Goal: Information Seeking & Learning: Check status

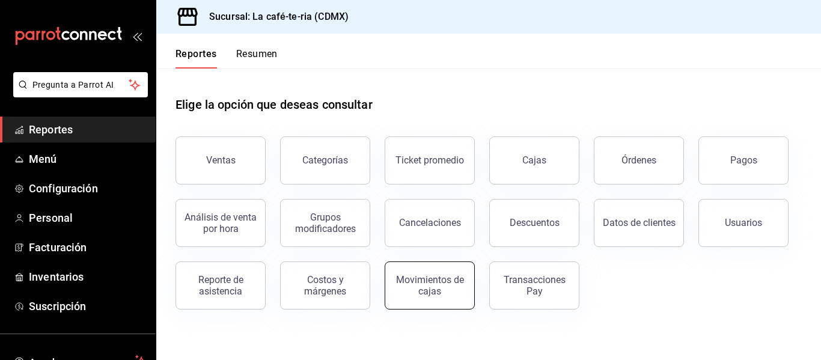
click at [434, 290] on div "Movimientos de cajas" at bounding box center [430, 285] width 75 height 23
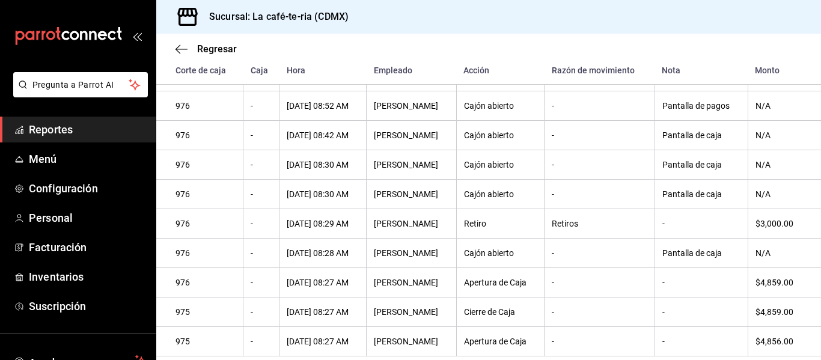
scroll to position [998, 0]
click at [210, 49] on span "Regresar" at bounding box center [217, 48] width 40 height 11
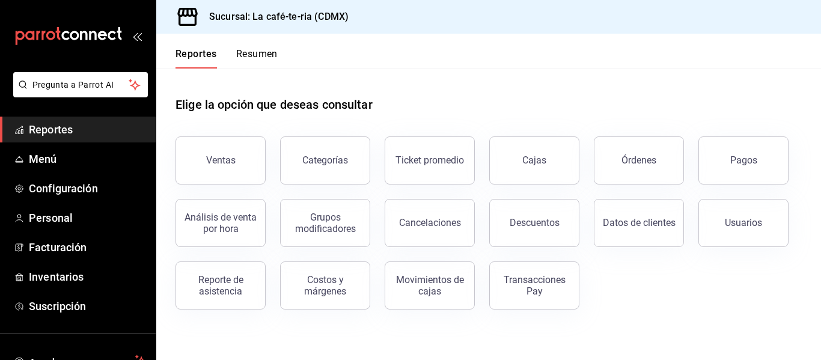
click at [637, 171] on button "Órdenes" at bounding box center [639, 160] width 90 height 48
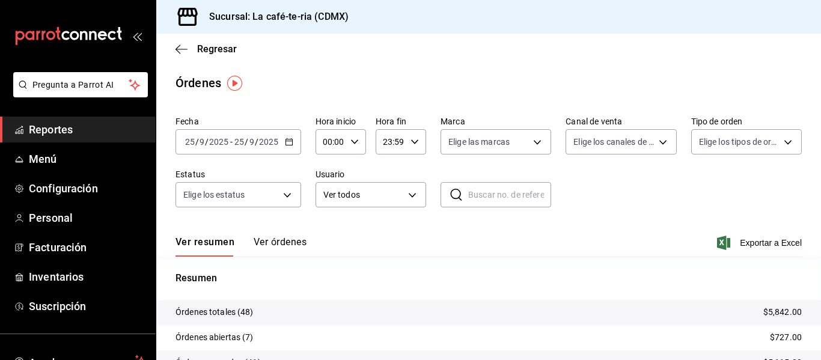
click at [299, 240] on button "Ver órdenes" at bounding box center [280, 246] width 53 height 20
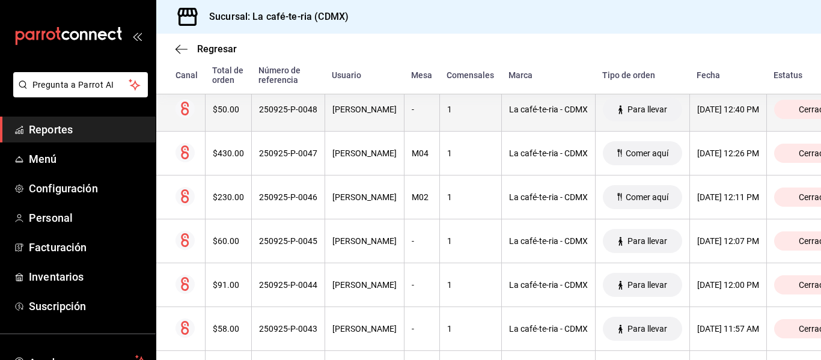
scroll to position [240, 0]
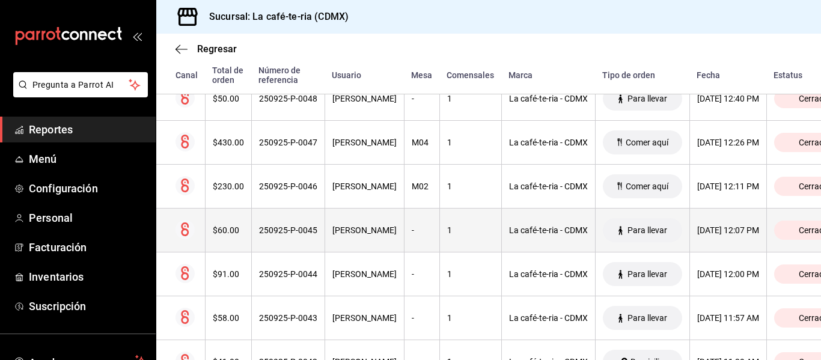
click at [439, 228] on th "1" at bounding box center [470, 231] width 62 height 44
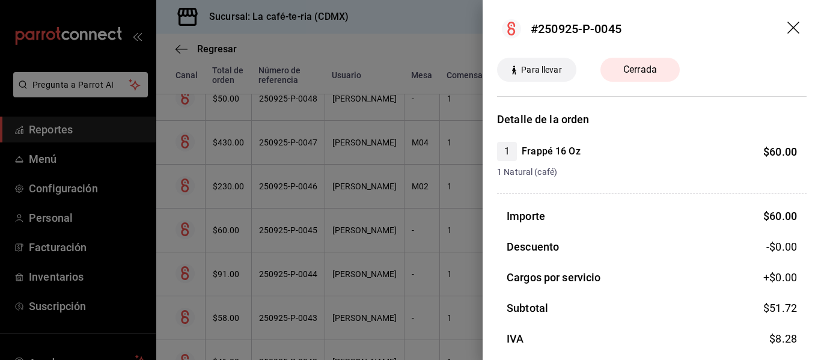
click at [420, 234] on div at bounding box center [410, 180] width 821 height 360
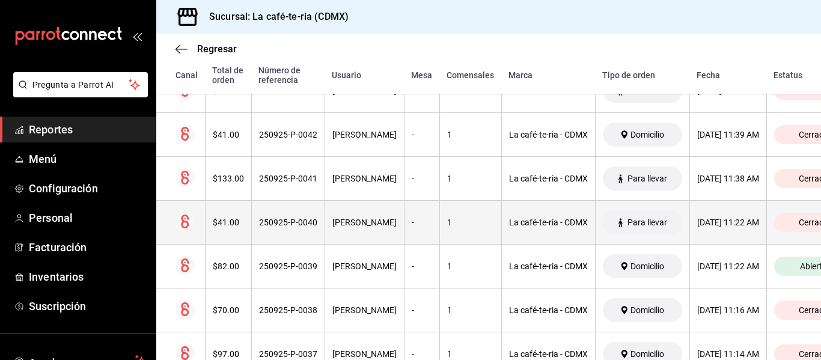
scroll to position [481, 0]
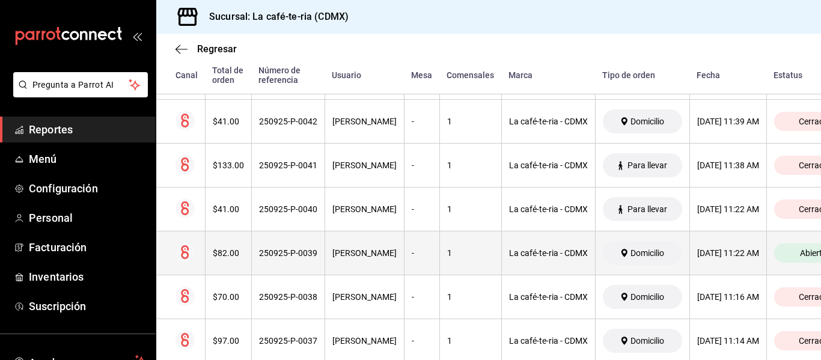
click at [439, 258] on th "1" at bounding box center [470, 253] width 62 height 44
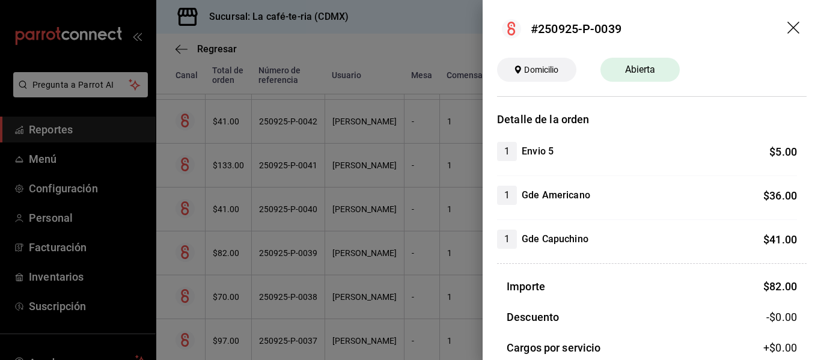
click at [418, 257] on div at bounding box center [410, 180] width 821 height 360
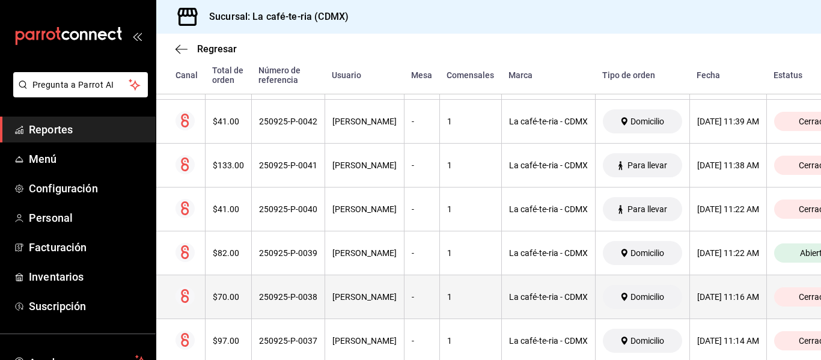
click at [417, 305] on th "-" at bounding box center [421, 297] width 35 height 44
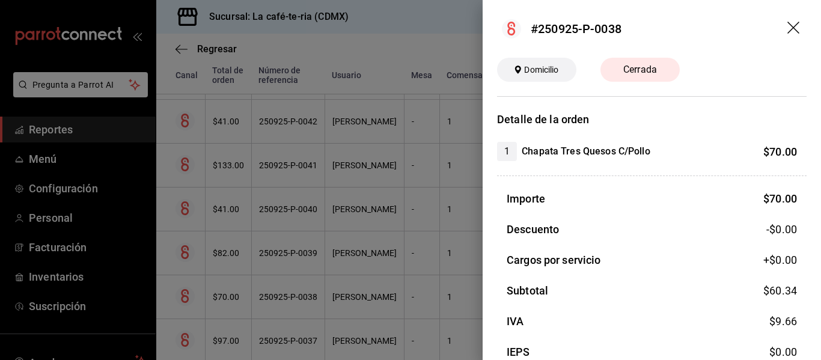
click at [417, 305] on div at bounding box center [410, 180] width 821 height 360
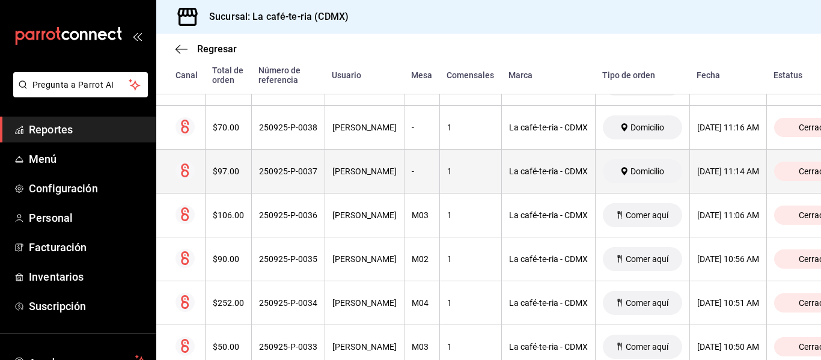
scroll to position [661, 0]
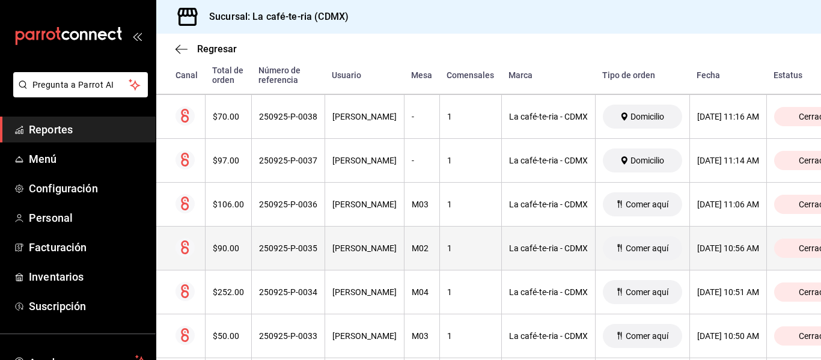
click at [447, 253] on div "1" at bounding box center [470, 248] width 47 height 10
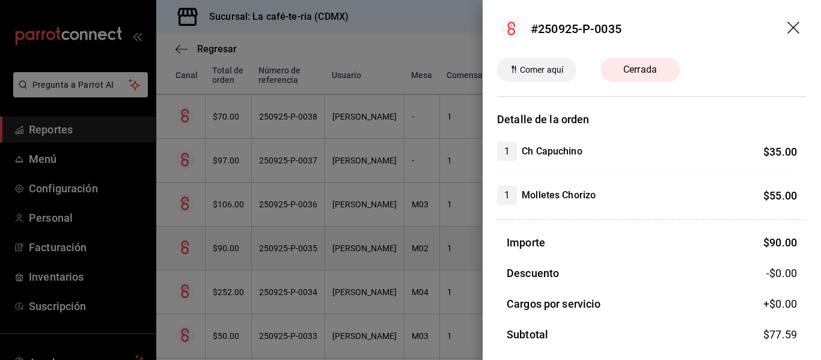
click at [428, 254] on div at bounding box center [410, 180] width 821 height 360
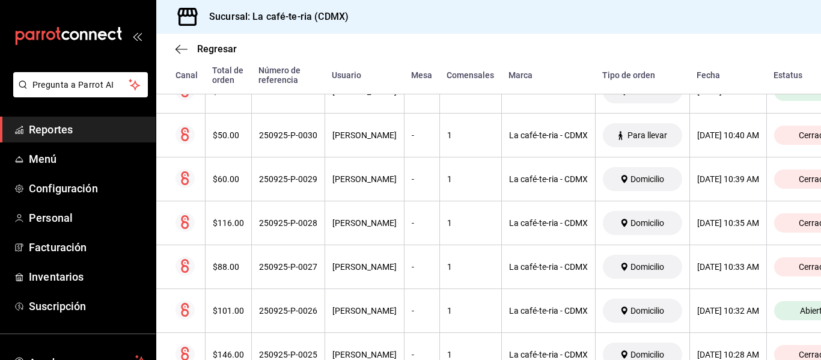
scroll to position [1022, 0]
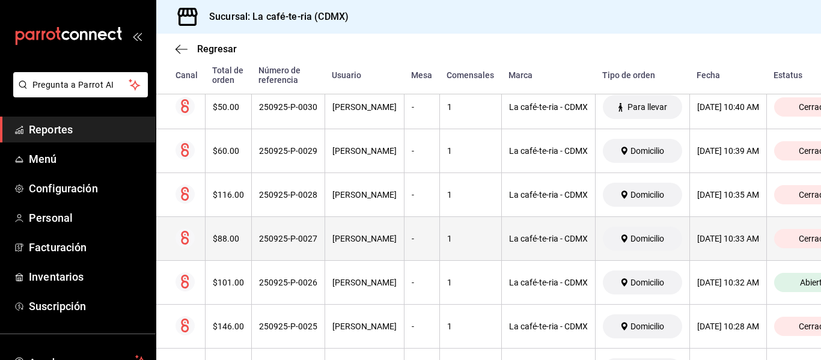
click at [447, 235] on div "1" at bounding box center [470, 239] width 47 height 10
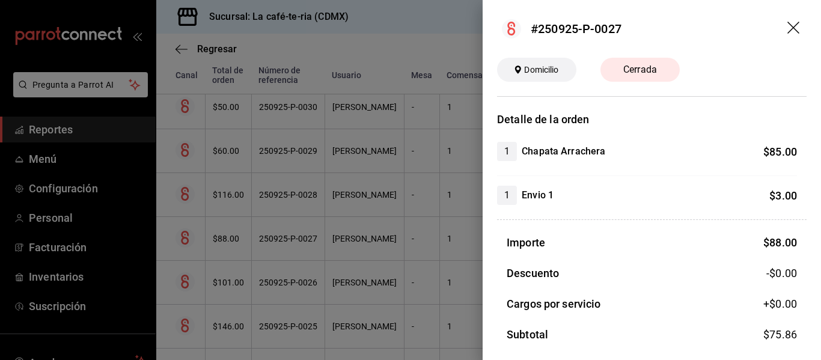
click at [451, 248] on div at bounding box center [410, 180] width 821 height 360
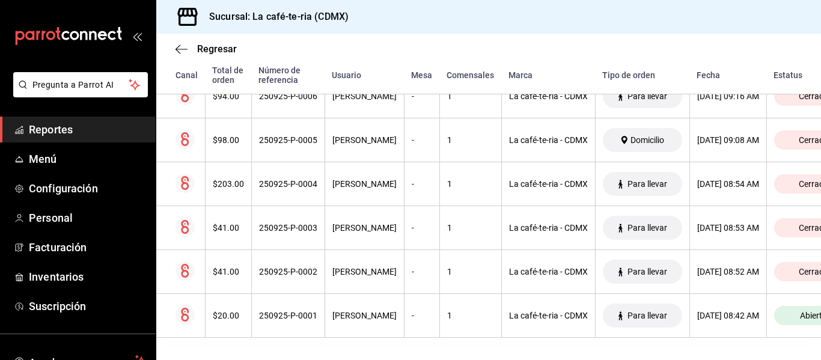
scroll to position [2098, 0]
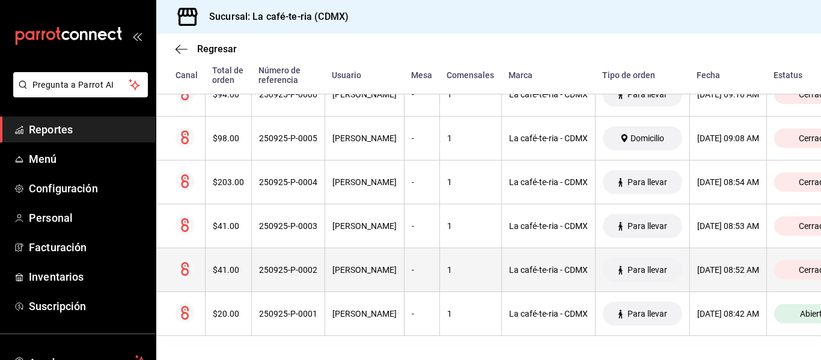
click at [451, 254] on th "1" at bounding box center [470, 270] width 62 height 44
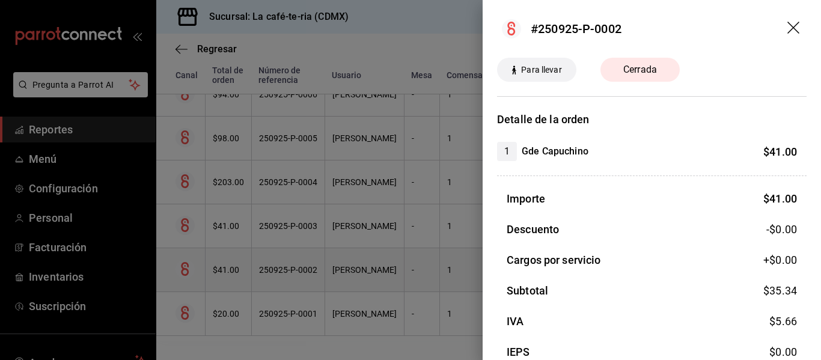
click at [451, 254] on div at bounding box center [410, 180] width 821 height 360
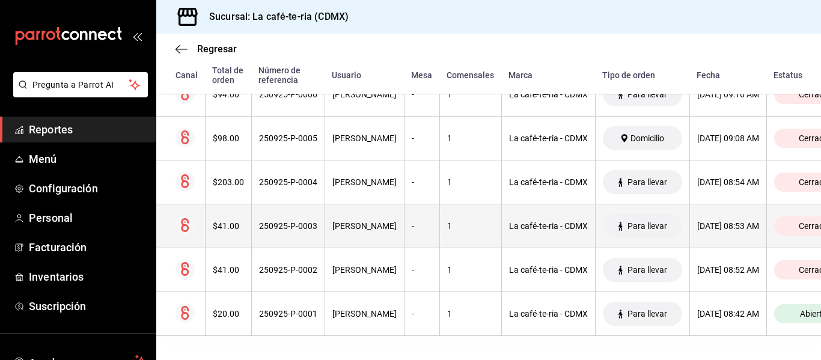
click at [446, 226] on th "1" at bounding box center [470, 226] width 62 height 44
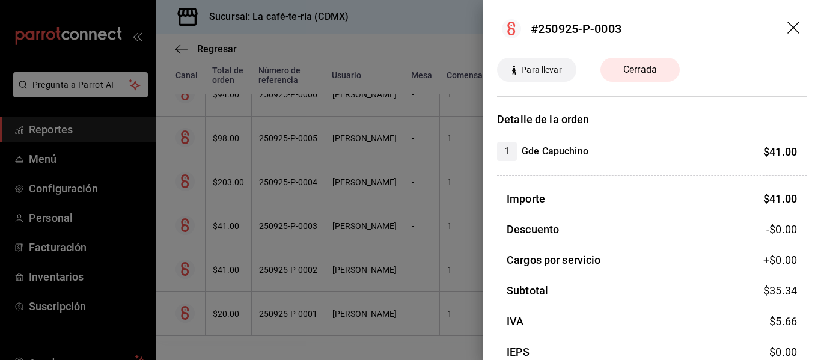
click at [424, 257] on div at bounding box center [410, 180] width 821 height 360
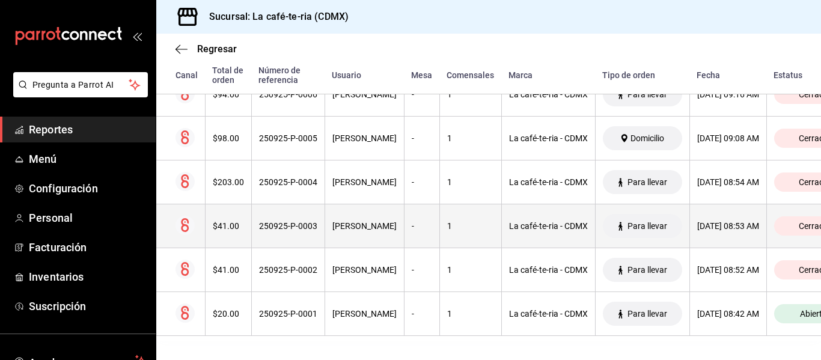
click at [412, 221] on div "-" at bounding box center [422, 226] width 20 height 10
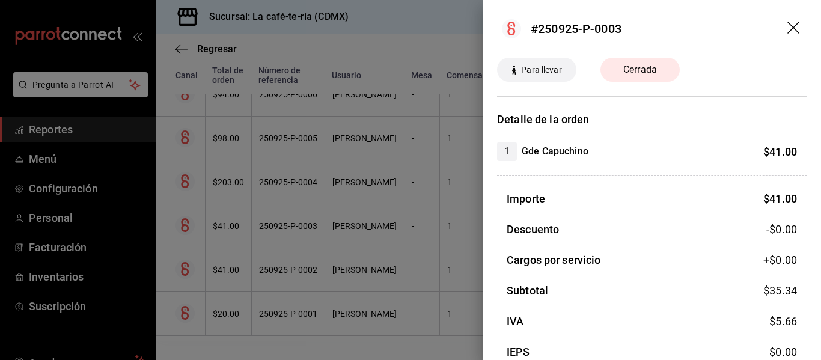
click at [422, 251] on div at bounding box center [410, 180] width 821 height 360
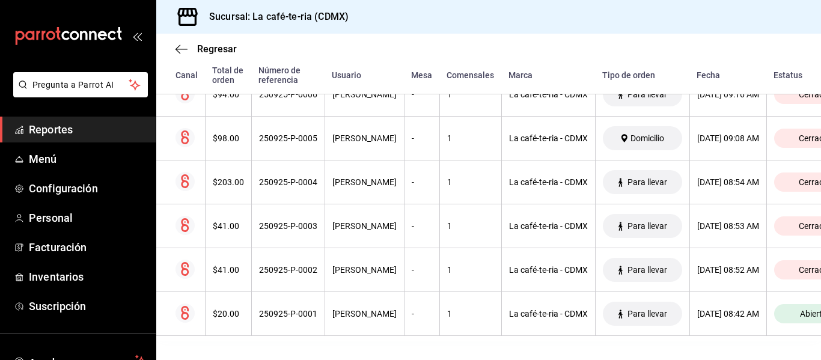
click at [439, 258] on th "1" at bounding box center [470, 270] width 62 height 44
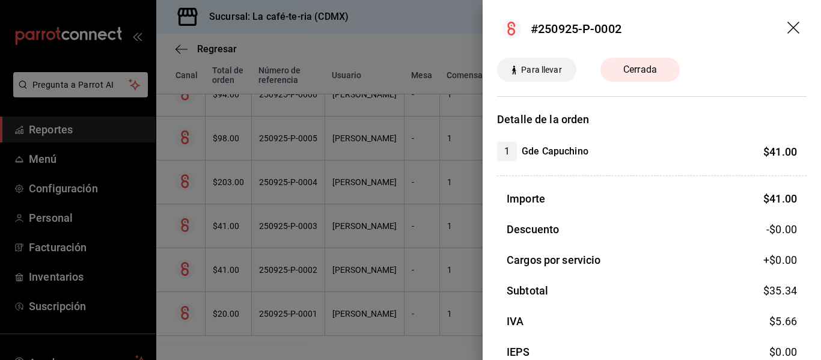
click at [419, 258] on div at bounding box center [410, 180] width 821 height 360
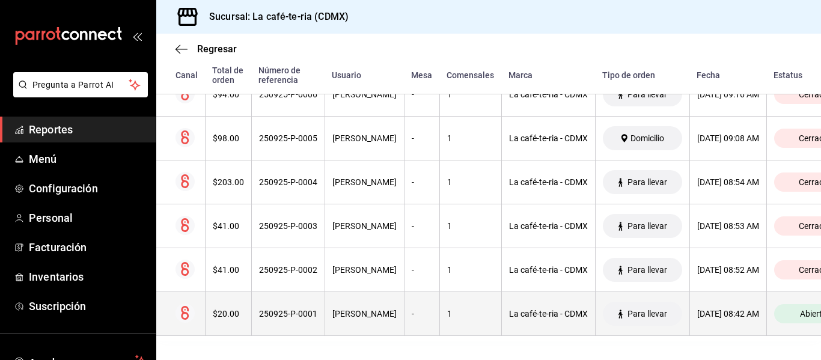
click at [473, 293] on th "1" at bounding box center [470, 314] width 62 height 44
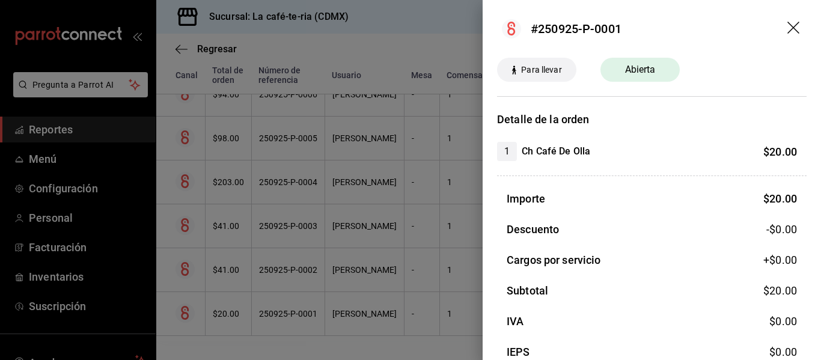
drag, startPoint x: 382, startPoint y: 213, endPoint x: 355, endPoint y: 245, distance: 42.2
click at [382, 213] on div at bounding box center [410, 180] width 821 height 360
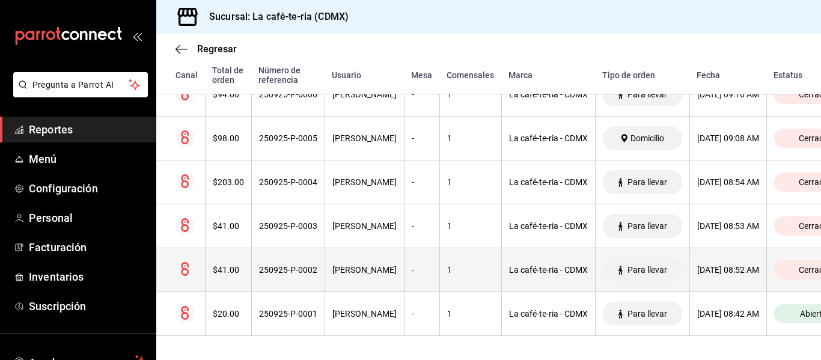
click at [352, 254] on th "[PERSON_NAME]" at bounding box center [364, 270] width 79 height 44
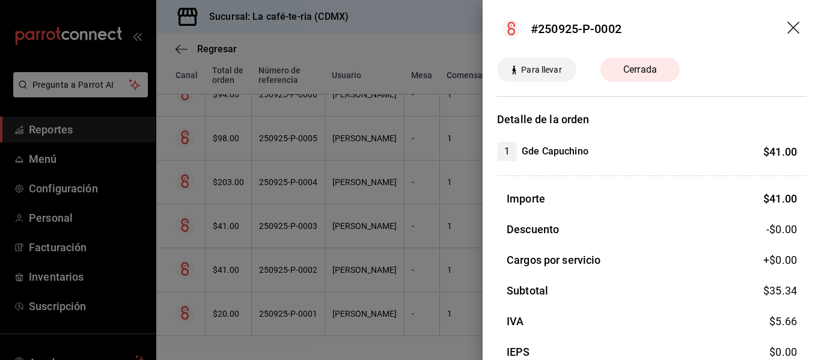
drag, startPoint x: 393, startPoint y: 308, endPoint x: 399, endPoint y: 284, distance: 24.9
click at [393, 308] on div at bounding box center [410, 180] width 821 height 360
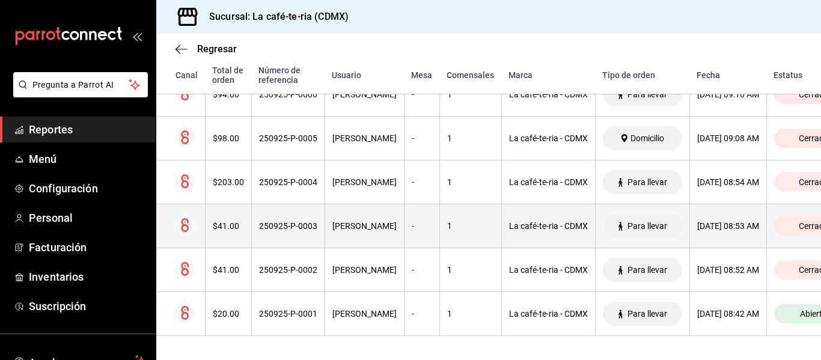
click at [412, 238] on th "-" at bounding box center [421, 226] width 35 height 44
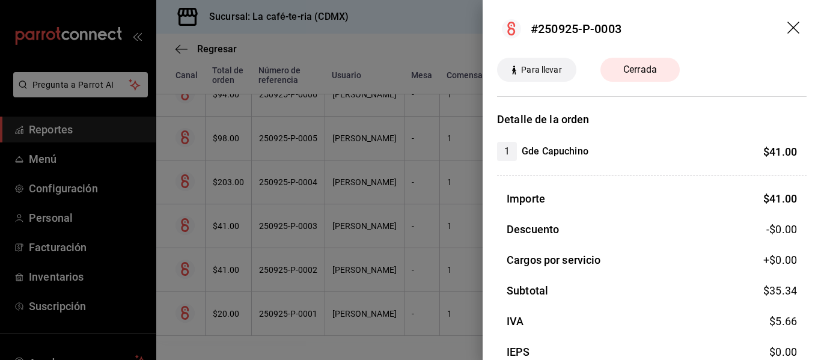
drag, startPoint x: 479, startPoint y: 260, endPoint x: 464, endPoint y: 260, distance: 15.0
click at [479, 260] on div at bounding box center [410, 180] width 821 height 360
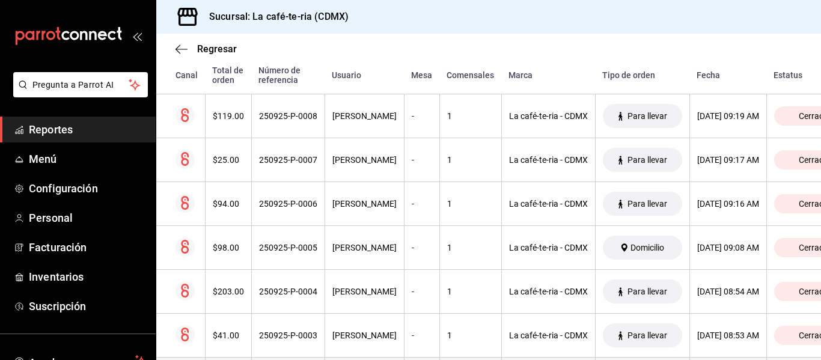
scroll to position [1978, 0]
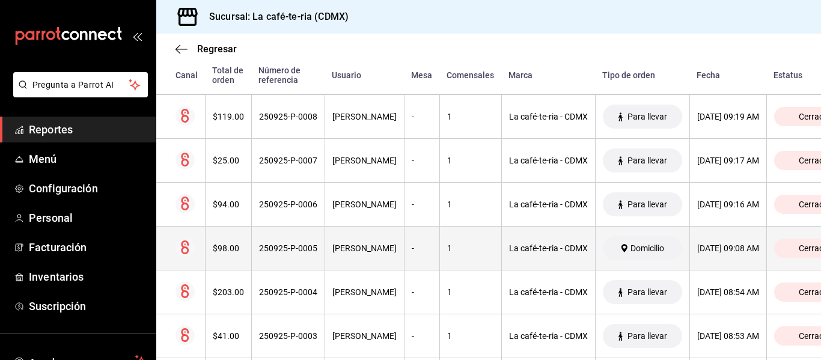
click at [472, 247] on div "1" at bounding box center [470, 248] width 47 height 10
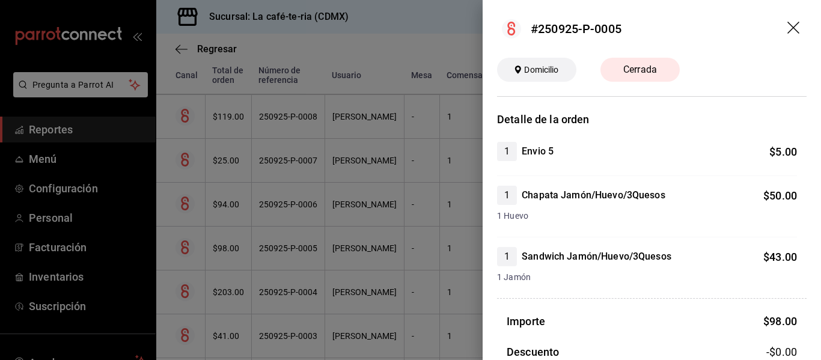
click at [451, 306] on div at bounding box center [410, 180] width 821 height 360
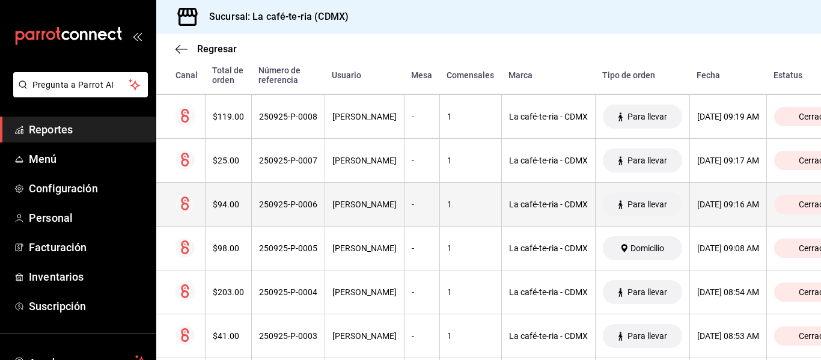
click at [417, 204] on th "-" at bounding box center [421, 205] width 35 height 44
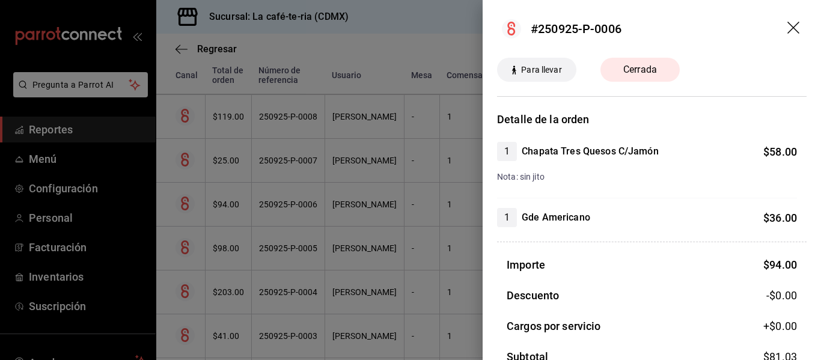
click at [444, 285] on div at bounding box center [410, 180] width 821 height 360
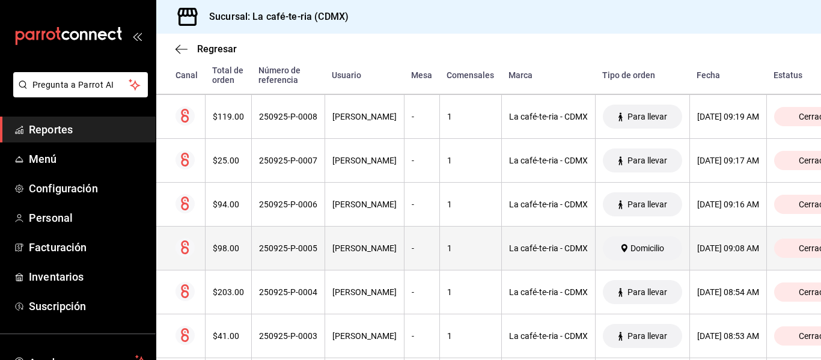
click at [439, 261] on th "1" at bounding box center [470, 249] width 62 height 44
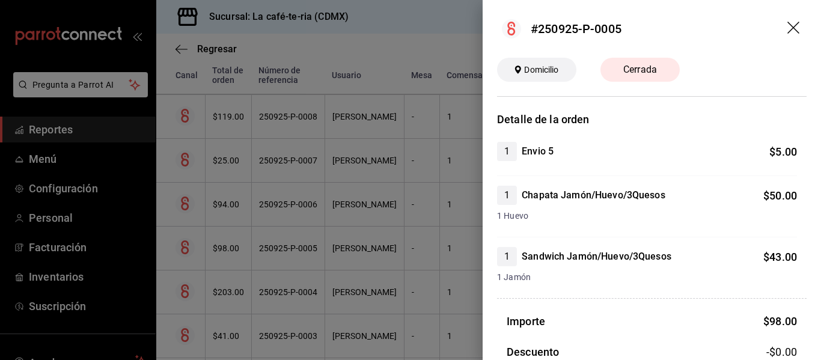
click at [432, 261] on div at bounding box center [410, 180] width 821 height 360
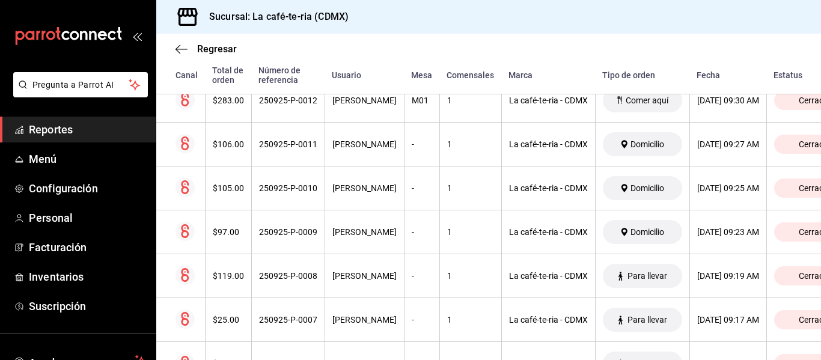
scroll to position [1797, 0]
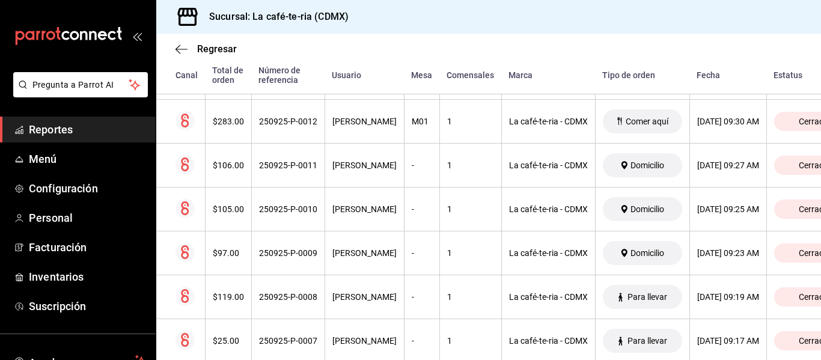
click at [439, 261] on th "1" at bounding box center [470, 253] width 62 height 44
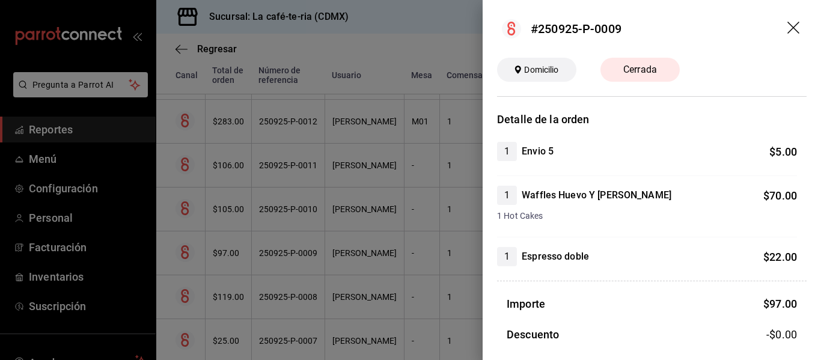
click at [432, 261] on div at bounding box center [410, 180] width 821 height 360
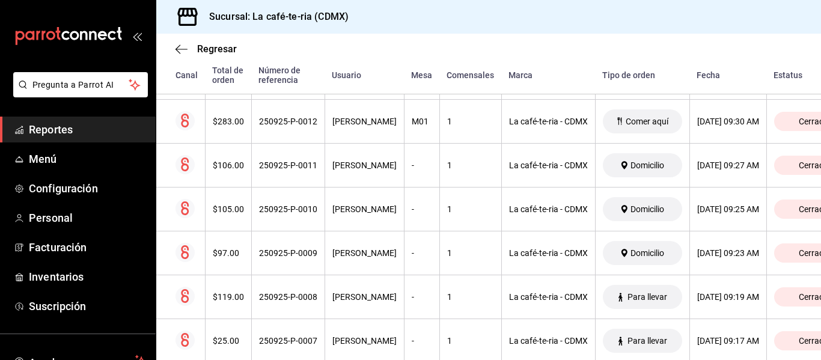
scroll to position [1737, 0]
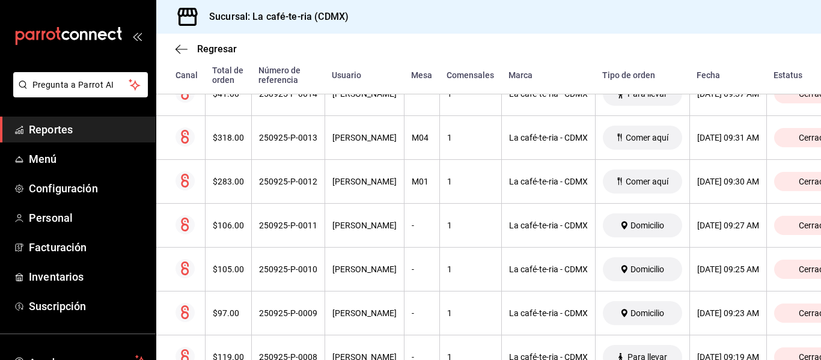
click at [439, 261] on th "1" at bounding box center [470, 270] width 62 height 44
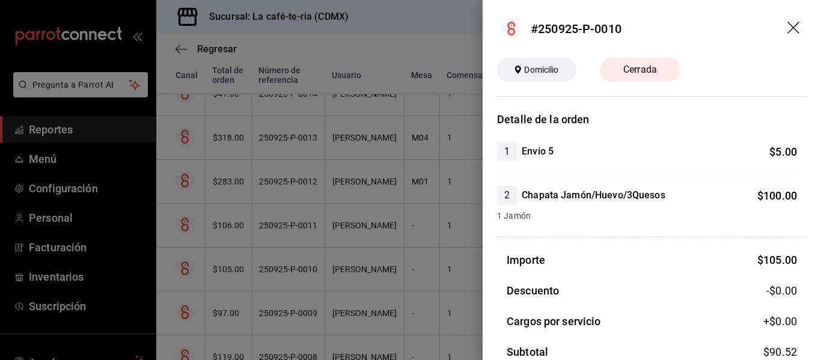
click at [432, 261] on div at bounding box center [410, 180] width 821 height 360
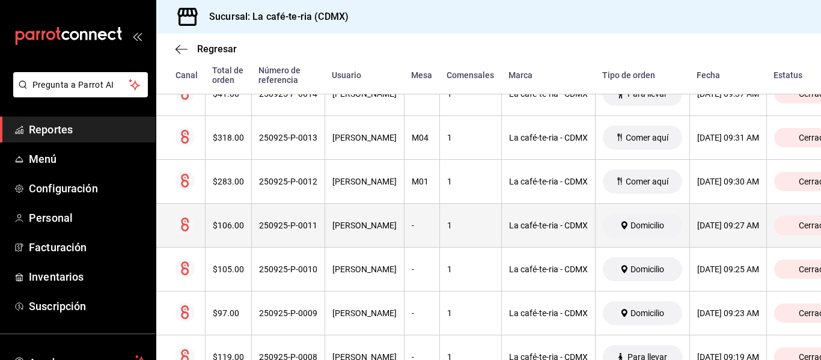
click at [439, 237] on th "1" at bounding box center [470, 226] width 62 height 44
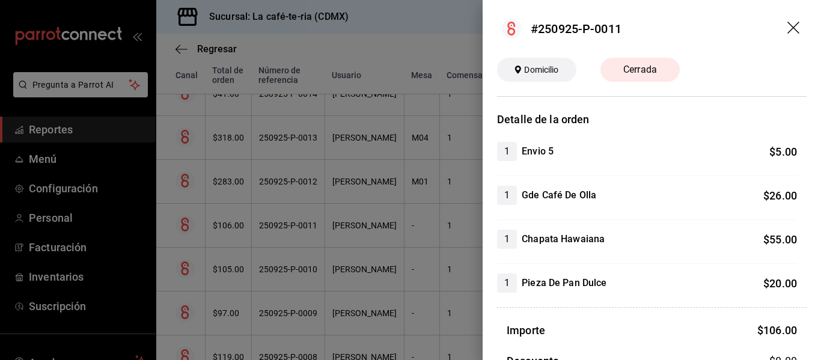
click at [319, 317] on div at bounding box center [410, 180] width 821 height 360
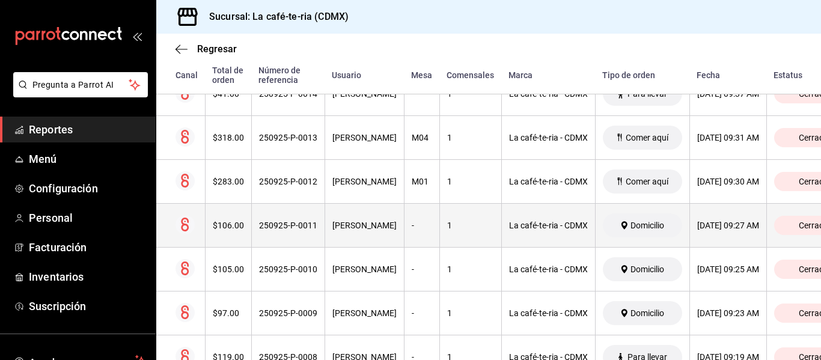
click at [329, 236] on th "[PERSON_NAME]" at bounding box center [364, 226] width 79 height 44
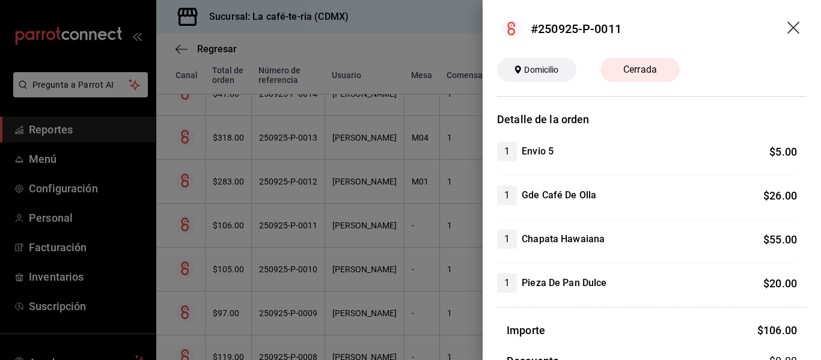
click at [346, 275] on div at bounding box center [410, 180] width 821 height 360
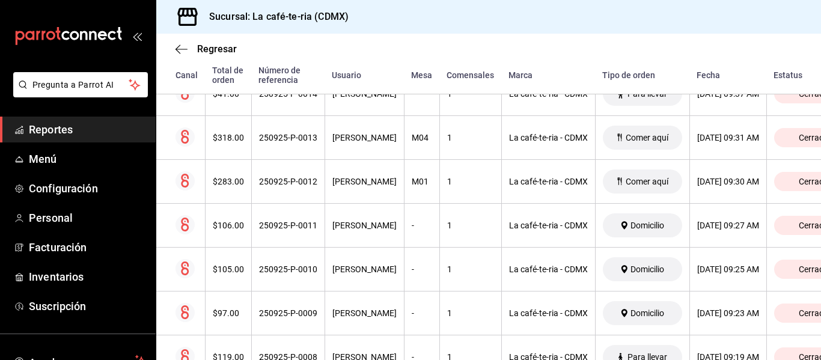
click at [346, 274] on div "[PERSON_NAME]" at bounding box center [364, 269] width 64 height 10
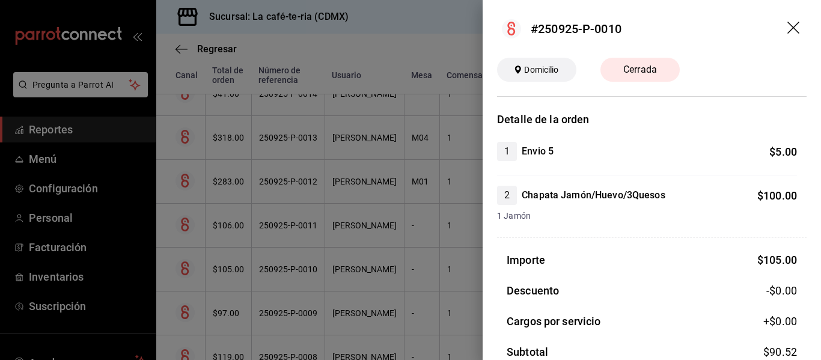
click at [346, 275] on div at bounding box center [410, 180] width 821 height 360
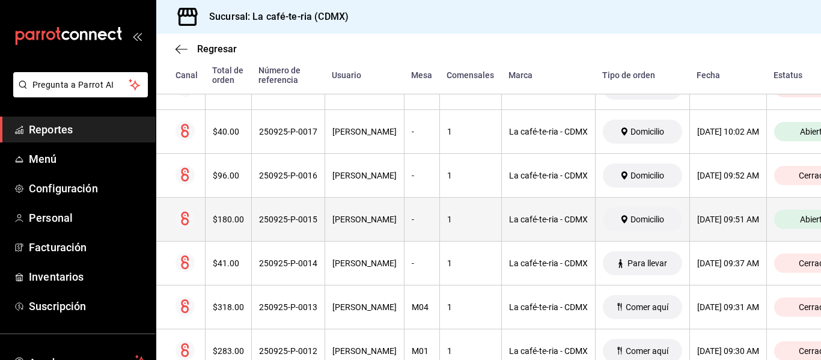
scroll to position [1557, 0]
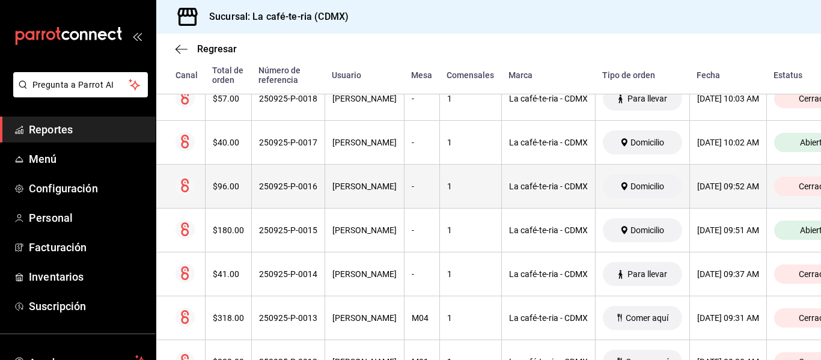
click at [355, 177] on th "[PERSON_NAME]" at bounding box center [364, 187] width 79 height 44
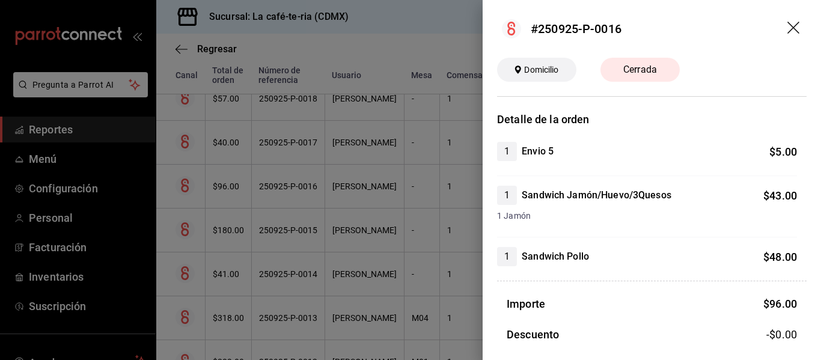
click at [383, 307] on div at bounding box center [410, 180] width 821 height 360
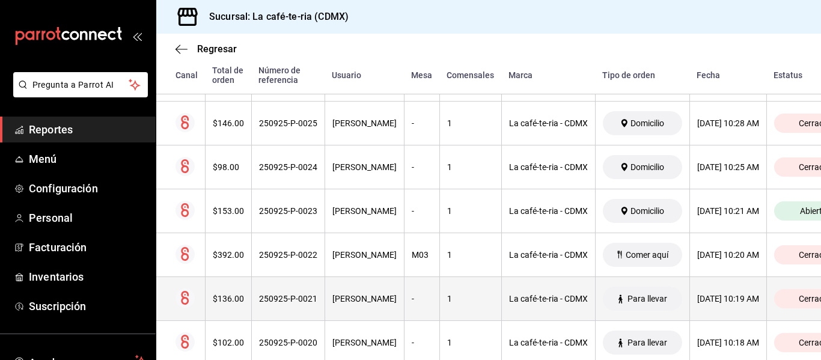
scroll to position [1196, 0]
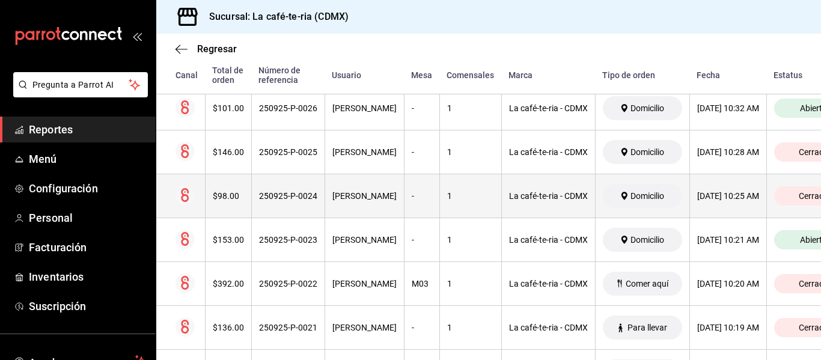
click at [411, 209] on th "-" at bounding box center [421, 196] width 35 height 44
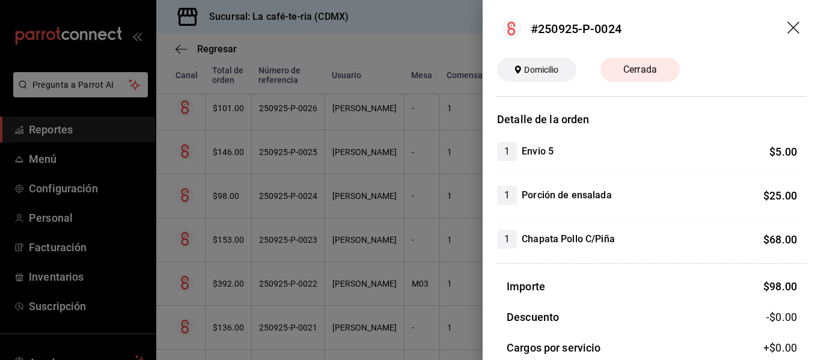
click at [407, 301] on div at bounding box center [410, 180] width 821 height 360
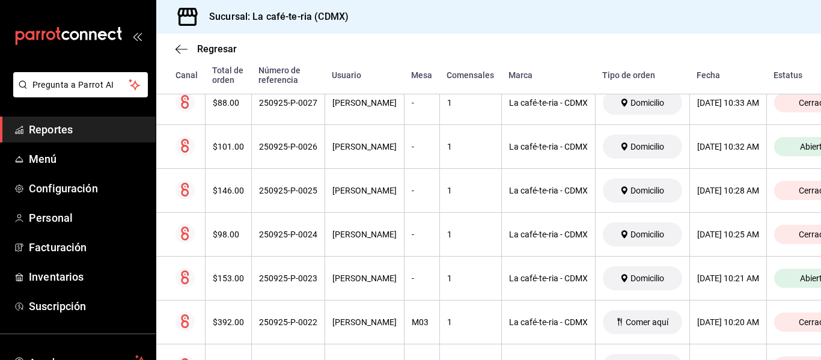
scroll to position [1136, 0]
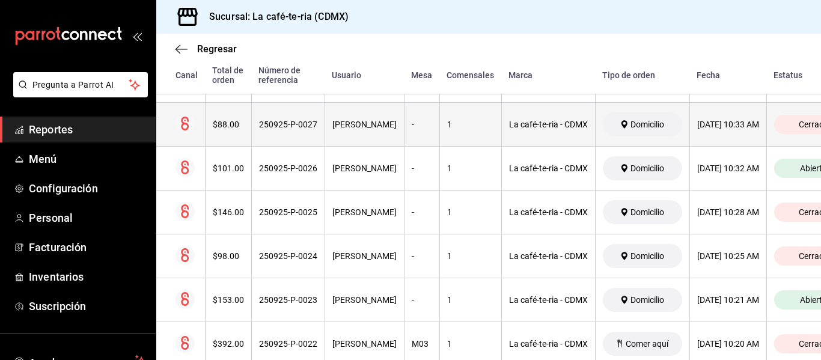
click at [404, 134] on th "-" at bounding box center [421, 125] width 35 height 44
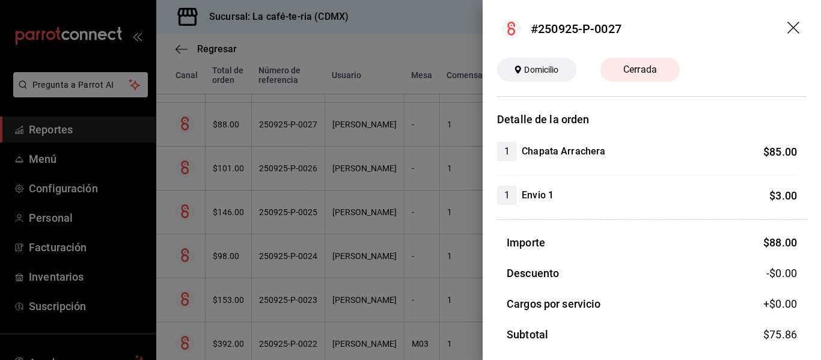
click at [350, 303] on div at bounding box center [410, 180] width 821 height 360
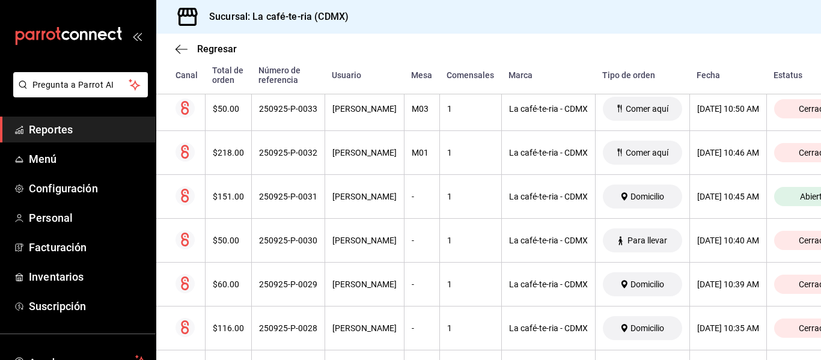
scroll to position [896, 0]
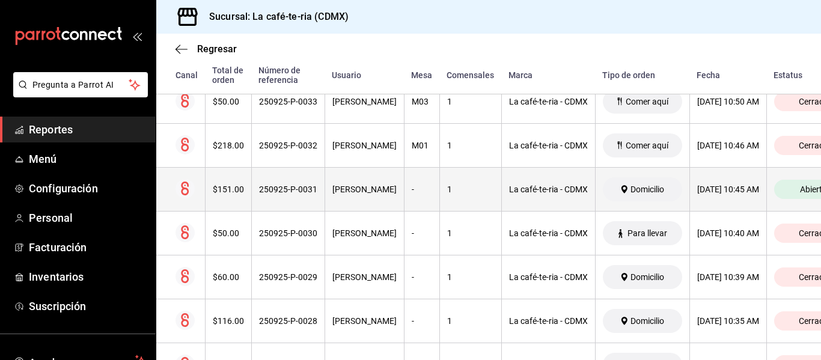
click at [415, 195] on th "-" at bounding box center [421, 190] width 35 height 44
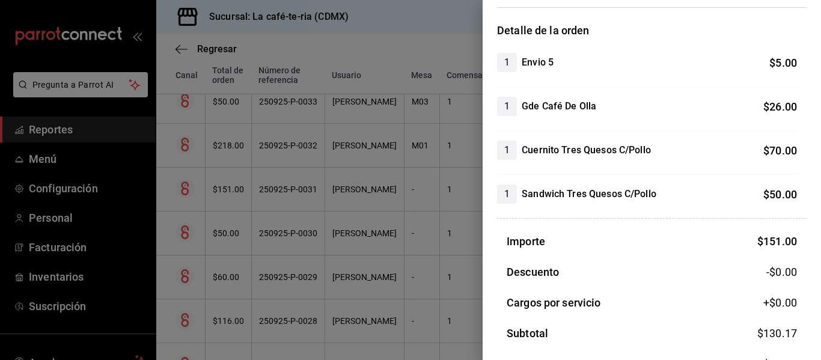
scroll to position [180, 0]
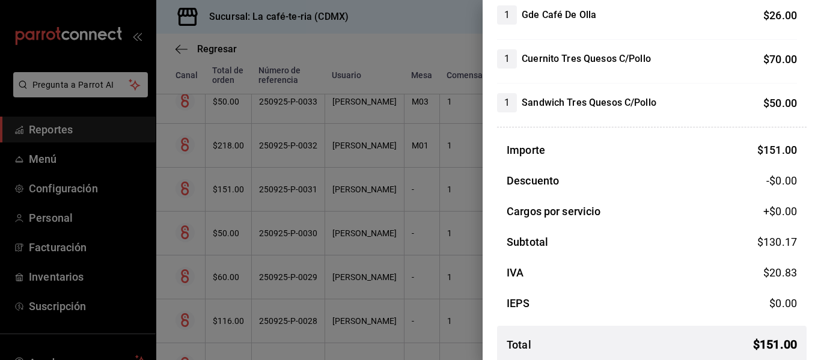
click at [406, 180] on div at bounding box center [410, 180] width 821 height 360
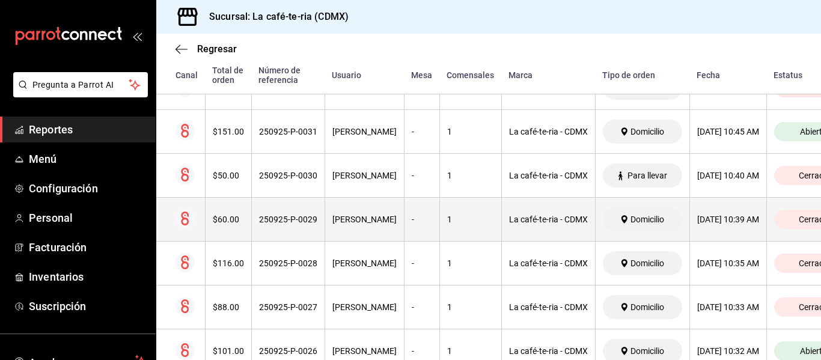
scroll to position [978, 0]
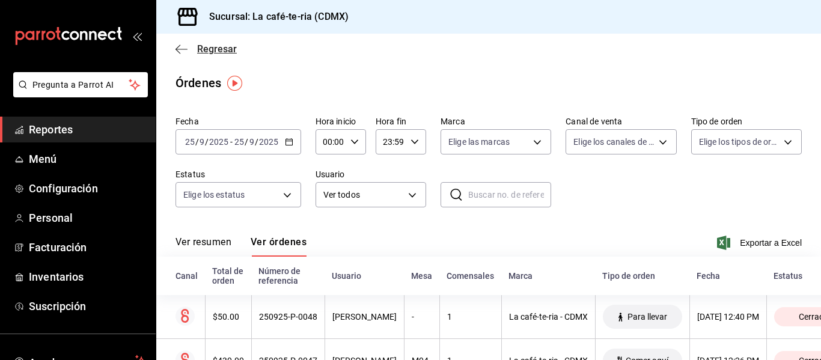
click at [227, 53] on span "Regresar" at bounding box center [217, 48] width 40 height 11
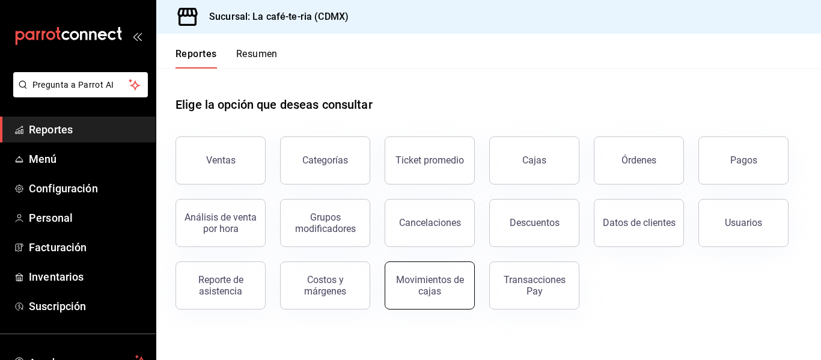
click at [444, 289] on div "Movimientos de cajas" at bounding box center [430, 285] width 75 height 23
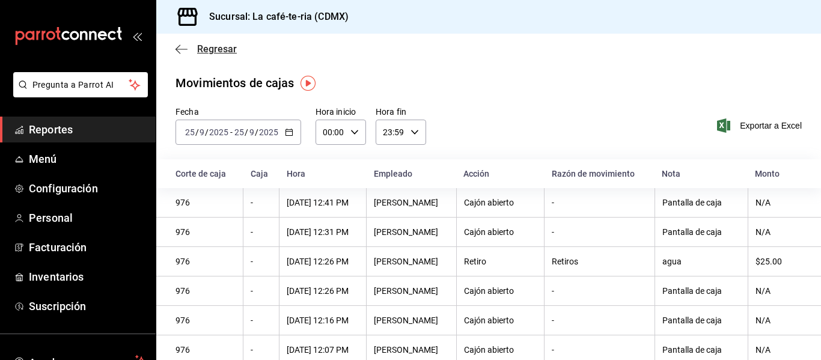
click at [219, 52] on span "Regresar" at bounding box center [217, 48] width 40 height 11
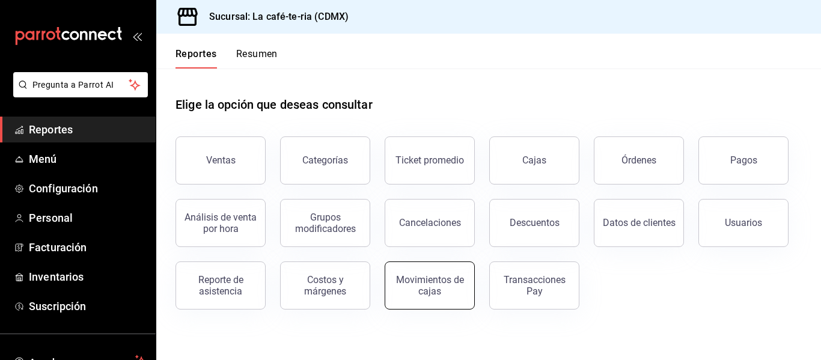
click at [441, 286] on div "Movimientos de cajas" at bounding box center [430, 285] width 75 height 23
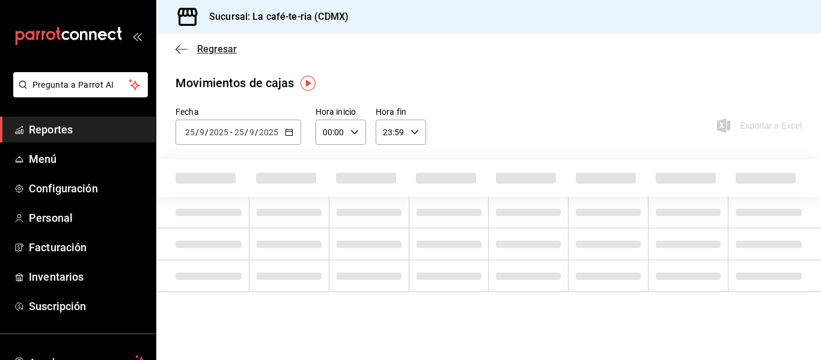
click at [216, 50] on span "Regresar" at bounding box center [217, 48] width 40 height 11
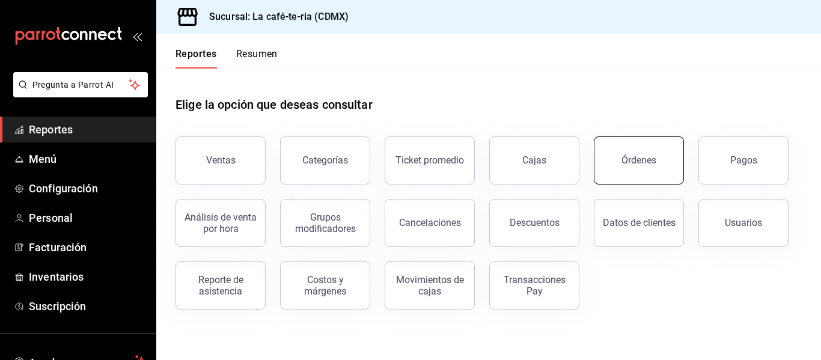
click at [654, 179] on button "Órdenes" at bounding box center [639, 160] width 90 height 48
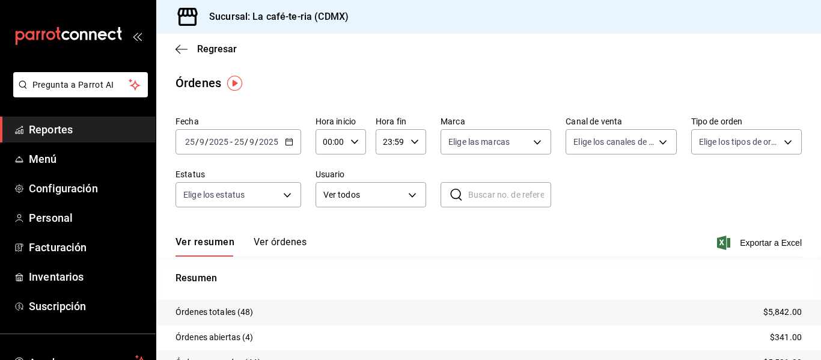
click at [291, 243] on button "Ver órdenes" at bounding box center [280, 246] width 53 height 20
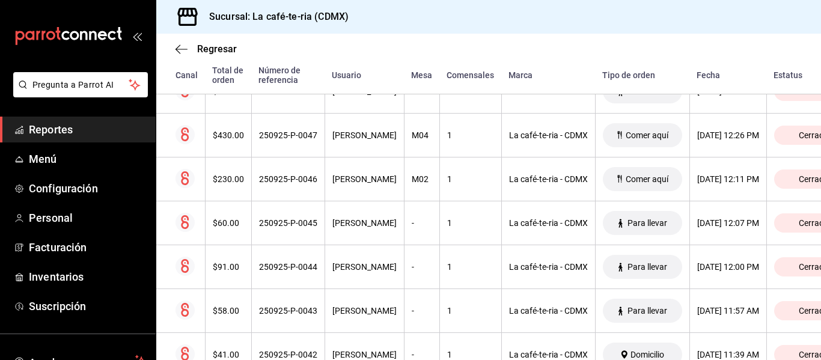
scroll to position [323, 0]
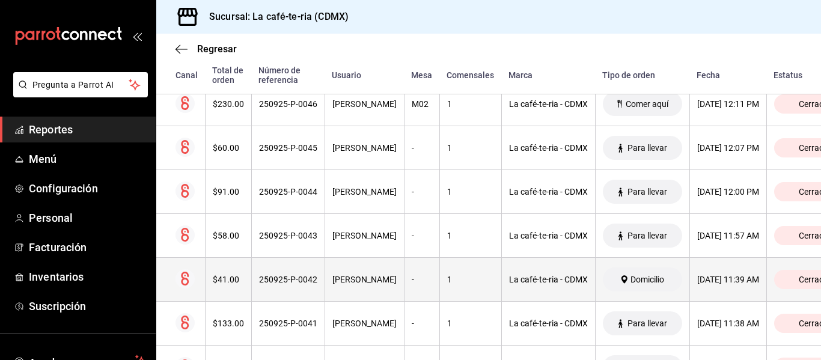
click at [647, 273] on div "Domicilio" at bounding box center [642, 279] width 79 height 24
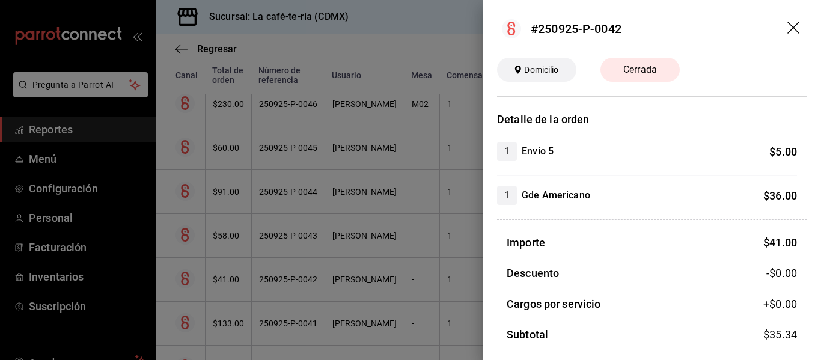
click at [787, 27] on icon "drag" at bounding box center [794, 29] width 14 height 14
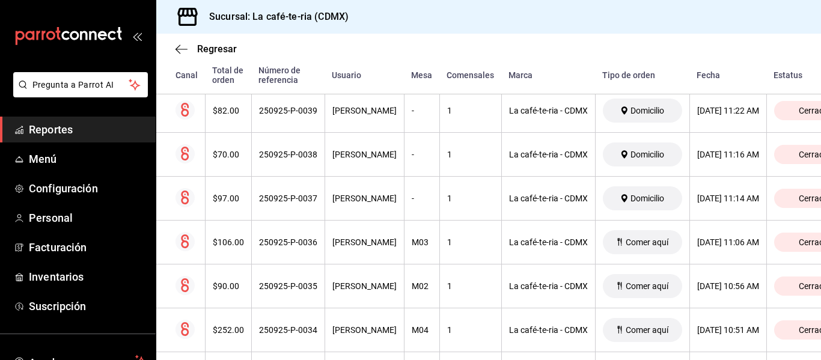
scroll to position [744, 0]
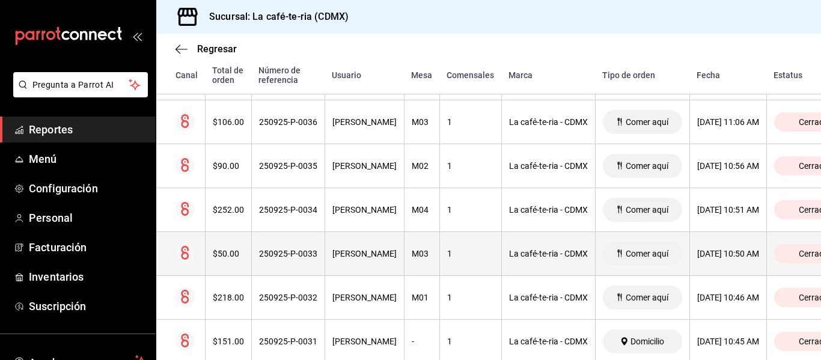
click at [463, 254] on div "1" at bounding box center [470, 254] width 47 height 10
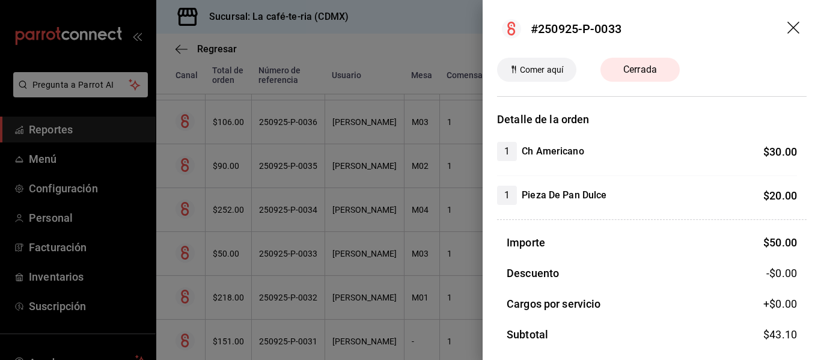
click at [445, 300] on div at bounding box center [410, 180] width 821 height 360
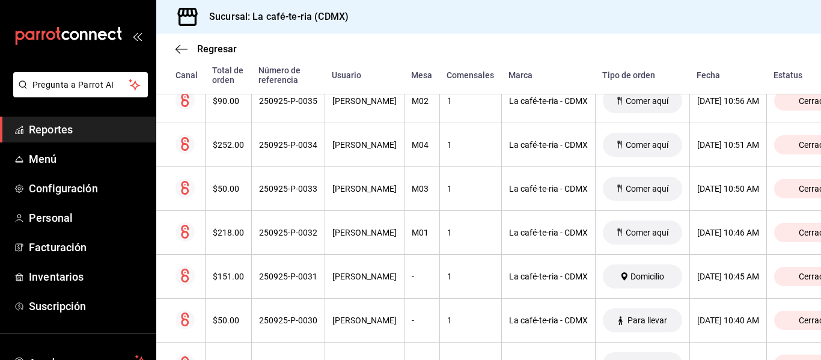
scroll to position [804, 0]
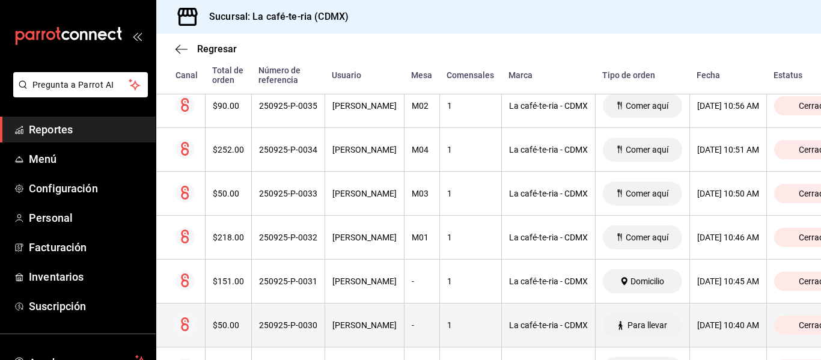
click at [442, 320] on th "1" at bounding box center [470, 326] width 62 height 44
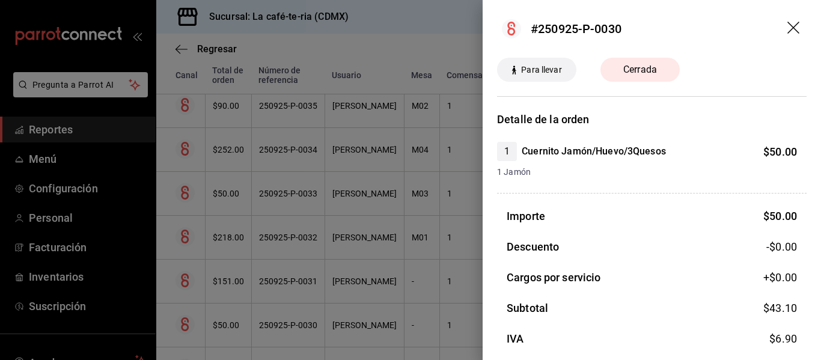
click at [418, 298] on div at bounding box center [410, 180] width 821 height 360
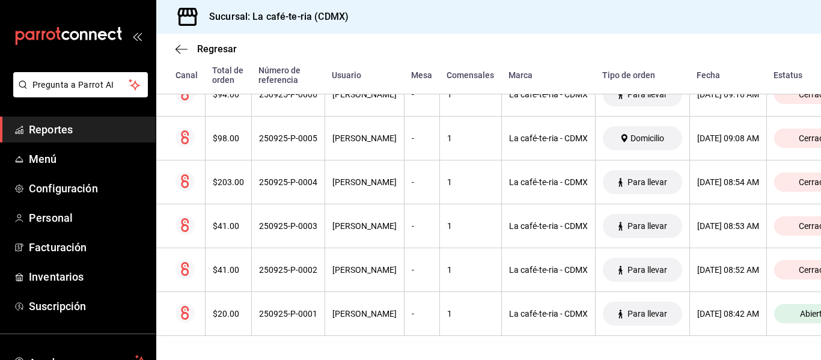
scroll to position [2038, 0]
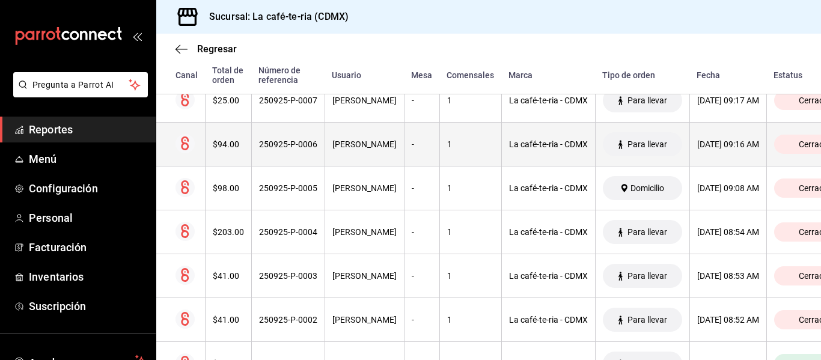
click at [530, 159] on th "La café-te-ria - CDMX" at bounding box center [548, 145] width 94 height 44
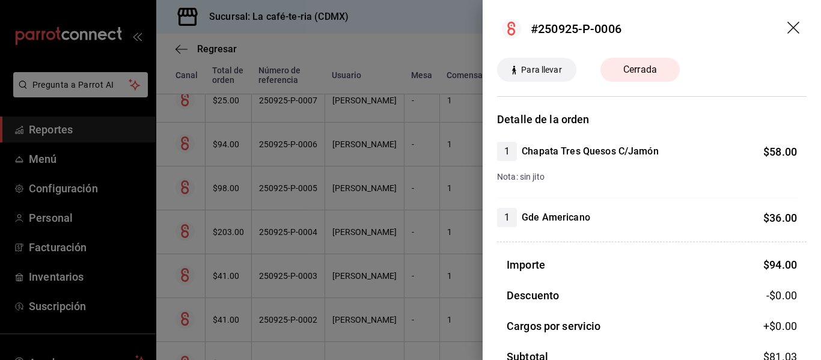
click at [441, 248] on div at bounding box center [410, 180] width 821 height 360
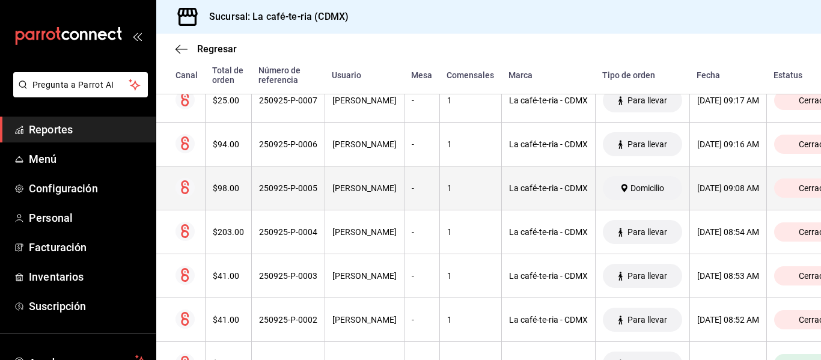
click at [457, 177] on th "1" at bounding box center [470, 189] width 62 height 44
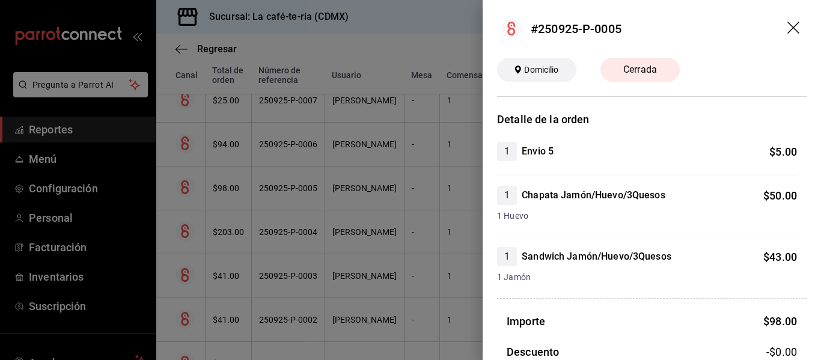
click at [433, 275] on div at bounding box center [410, 180] width 821 height 360
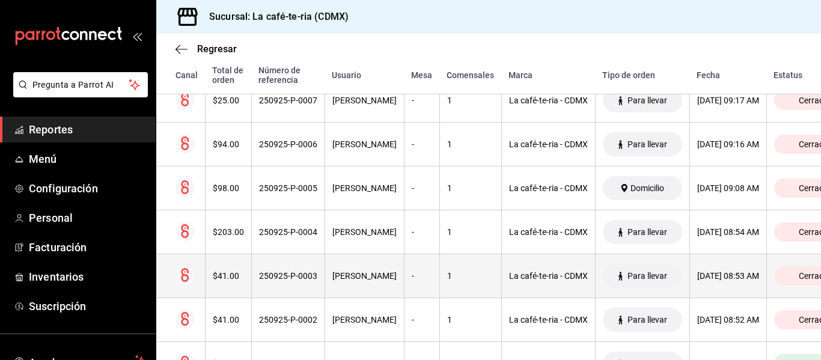
scroll to position [1978, 0]
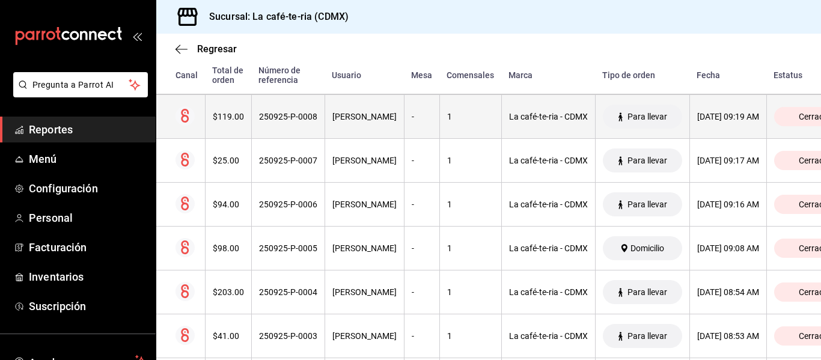
click at [307, 136] on th "250925-P-0008" at bounding box center [287, 117] width 73 height 44
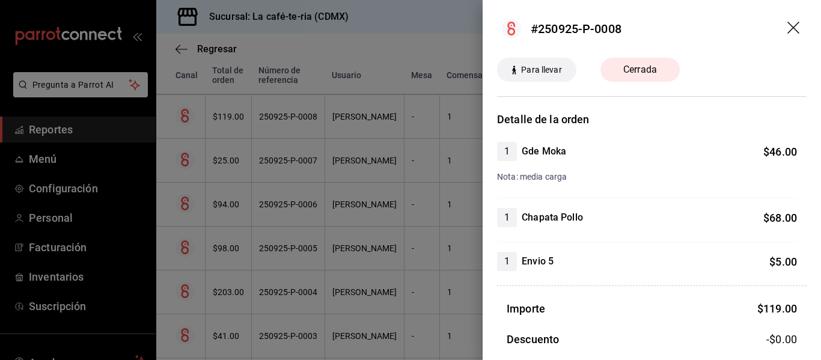
click at [311, 192] on div at bounding box center [410, 180] width 821 height 360
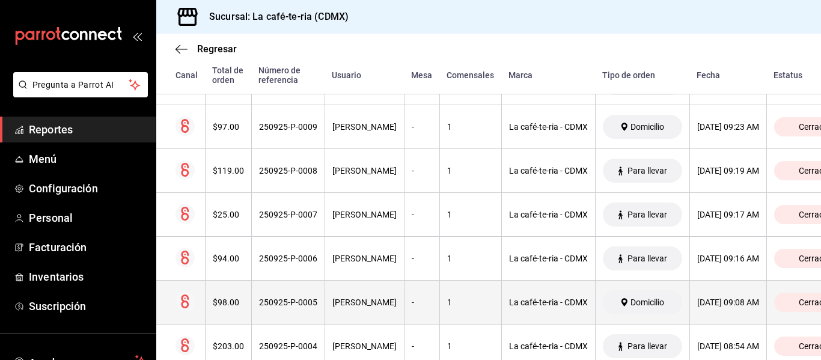
scroll to position [1917, 0]
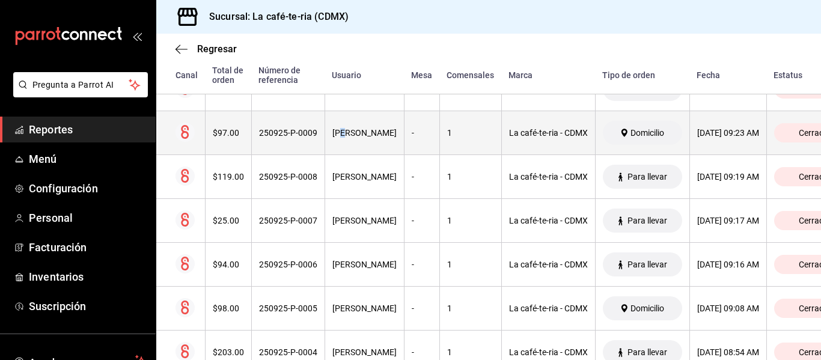
click at [344, 122] on th "[PERSON_NAME]" at bounding box center [364, 133] width 79 height 44
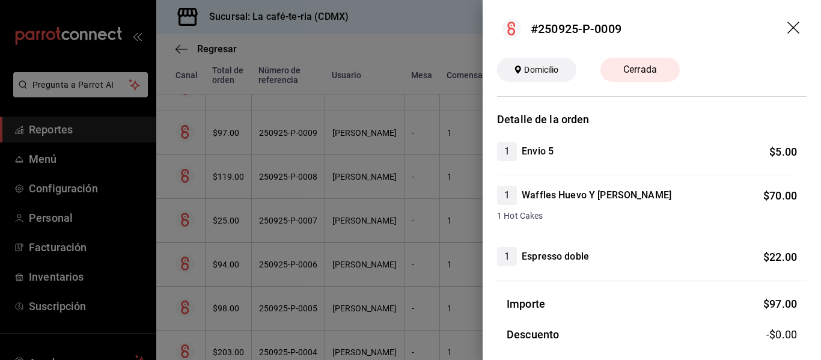
click at [388, 305] on div at bounding box center [410, 180] width 821 height 360
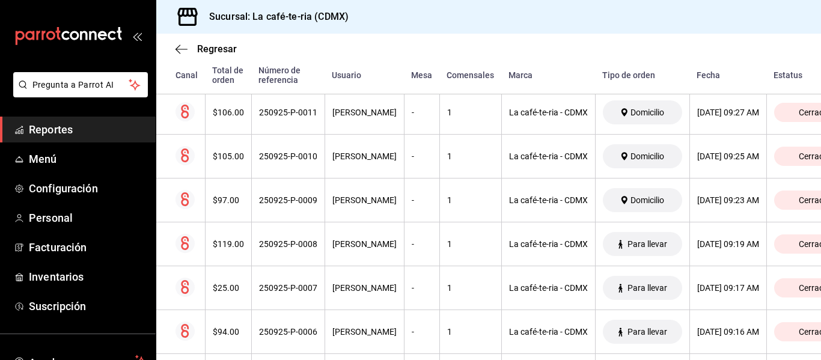
scroll to position [1797, 0]
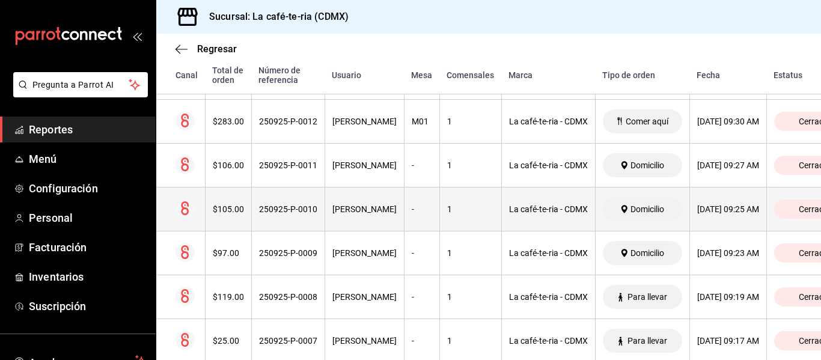
click at [370, 212] on div "[PERSON_NAME]" at bounding box center [364, 209] width 64 height 10
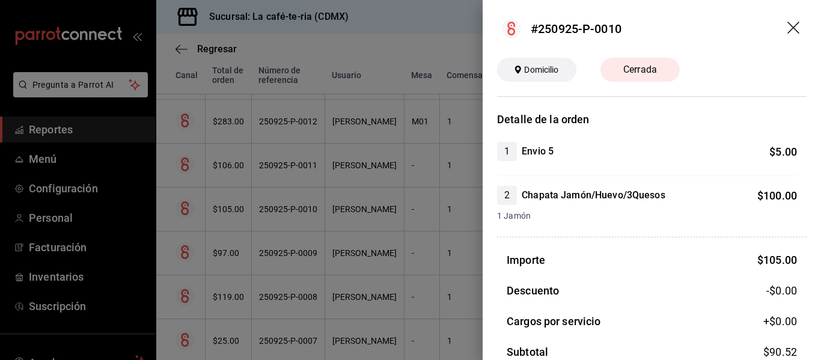
click at [397, 272] on div at bounding box center [410, 180] width 821 height 360
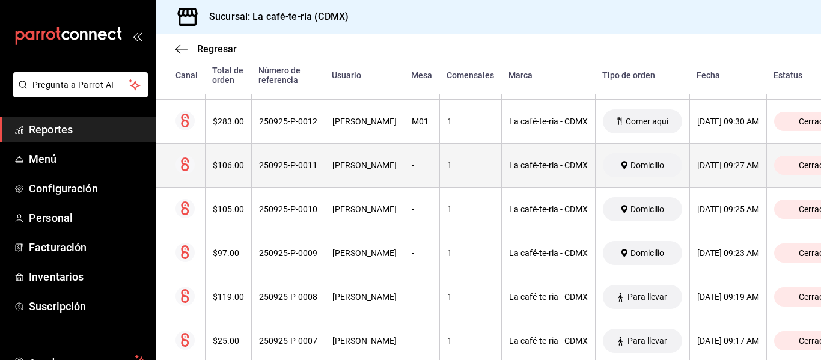
click at [380, 180] on th "[PERSON_NAME]" at bounding box center [364, 166] width 79 height 44
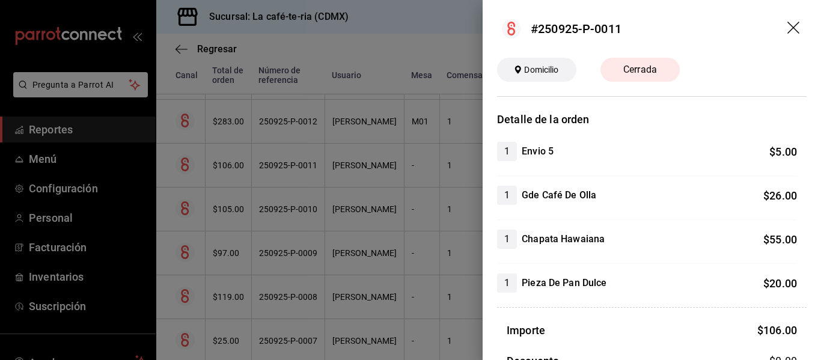
click at [427, 268] on div at bounding box center [410, 180] width 821 height 360
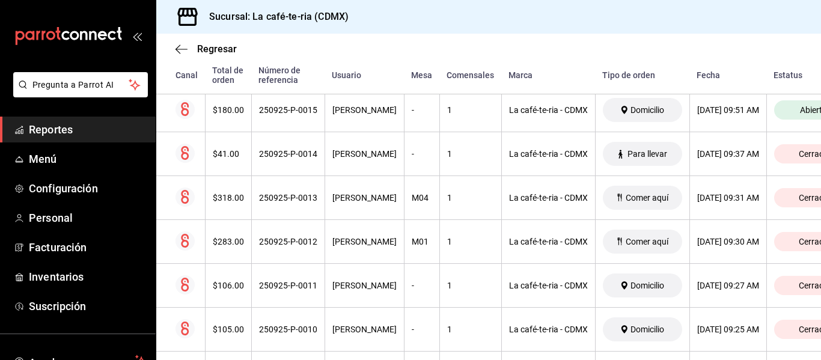
scroll to position [1617, 0]
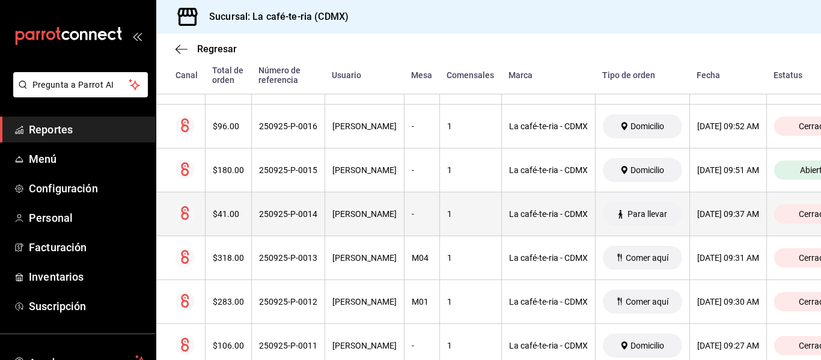
click at [447, 217] on div "1" at bounding box center [470, 214] width 47 height 10
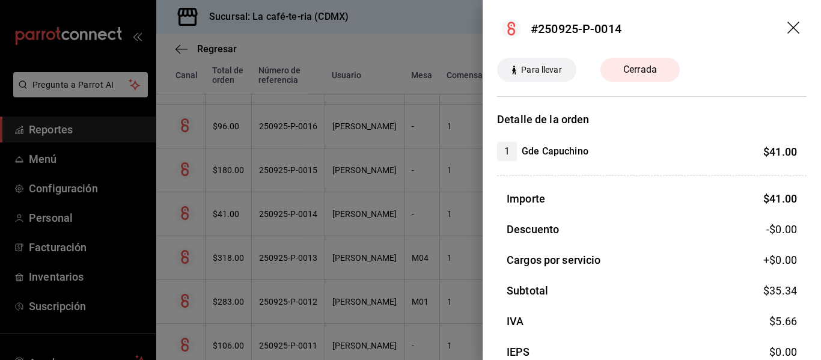
click at [441, 278] on div at bounding box center [410, 180] width 821 height 360
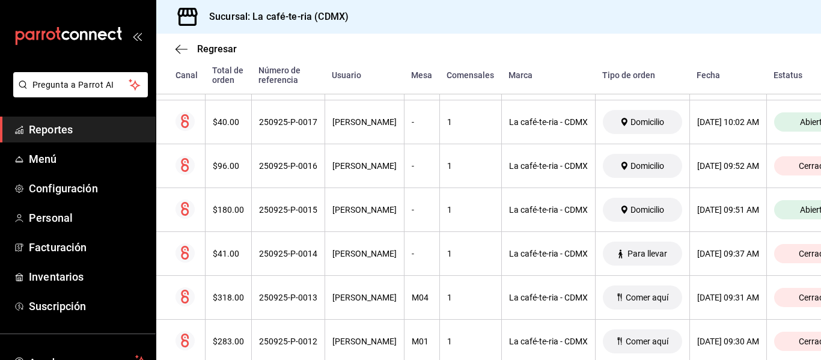
scroll to position [1557, 0]
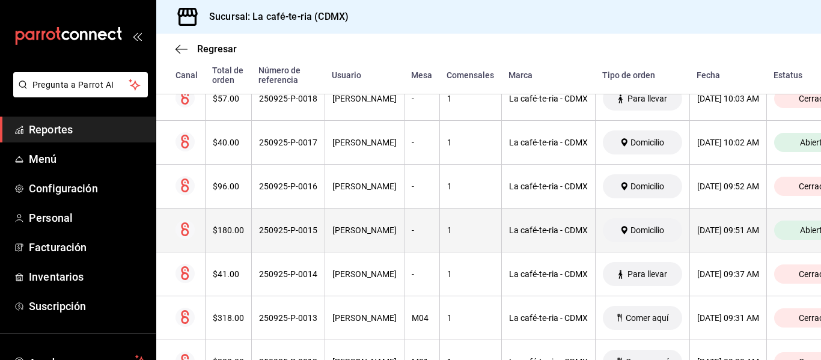
click at [449, 235] on div "1" at bounding box center [470, 230] width 47 height 10
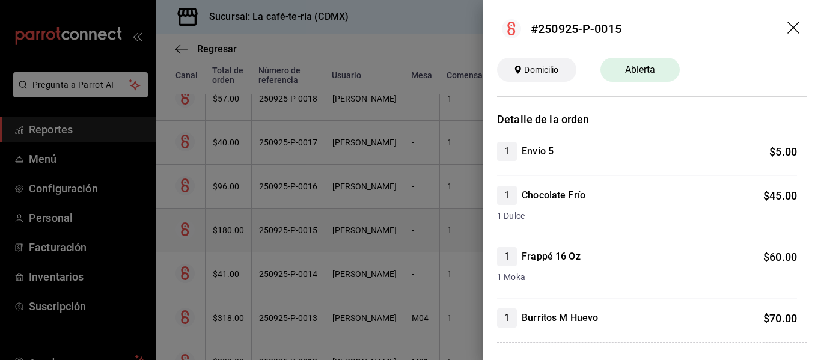
click at [449, 236] on div at bounding box center [410, 180] width 821 height 360
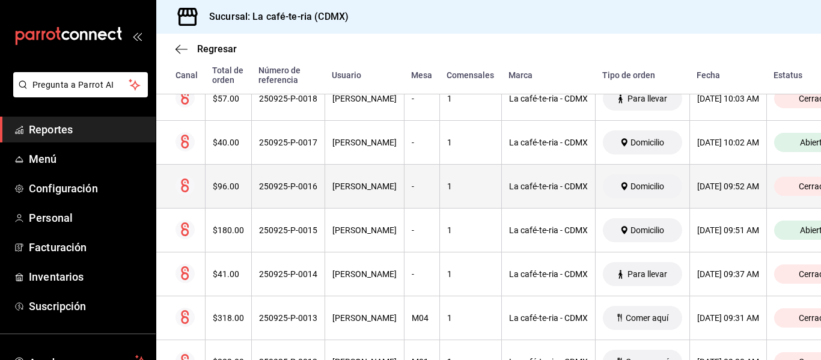
click at [466, 185] on div "1" at bounding box center [470, 187] width 47 height 10
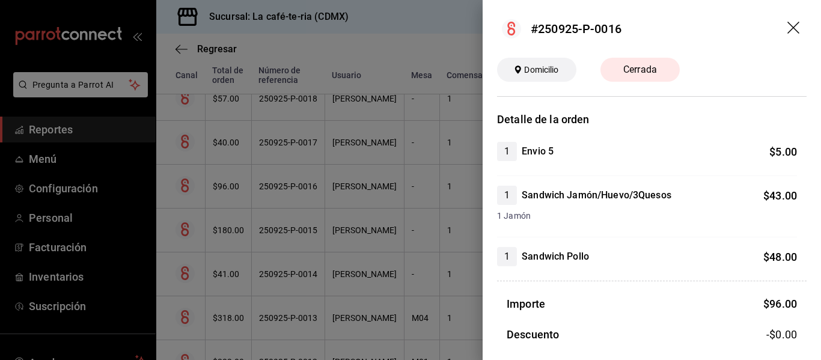
click at [362, 316] on div at bounding box center [410, 180] width 821 height 360
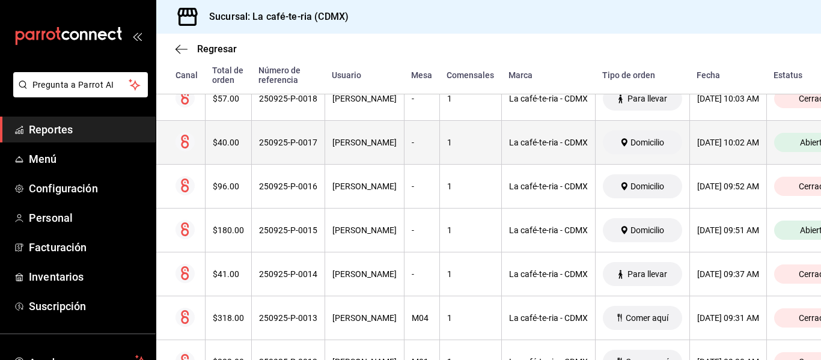
click at [364, 143] on div "[PERSON_NAME]" at bounding box center [364, 143] width 64 height 10
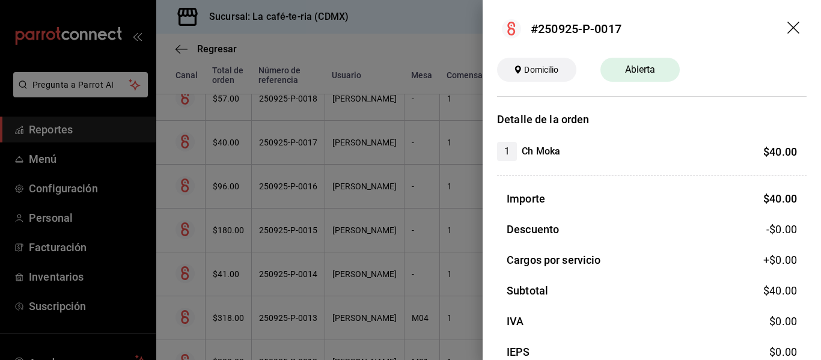
click at [355, 233] on div at bounding box center [410, 180] width 821 height 360
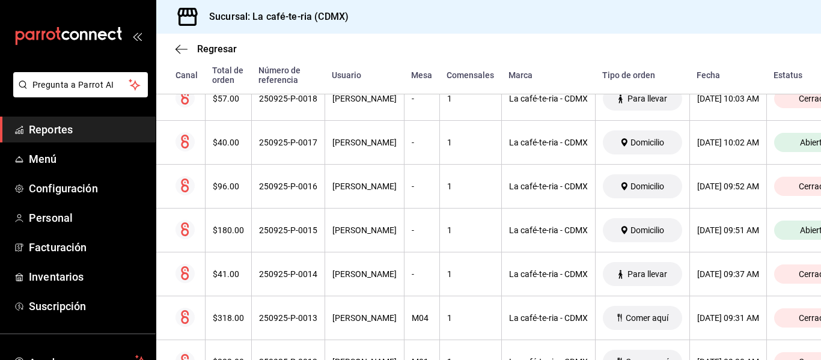
scroll to position [1497, 0]
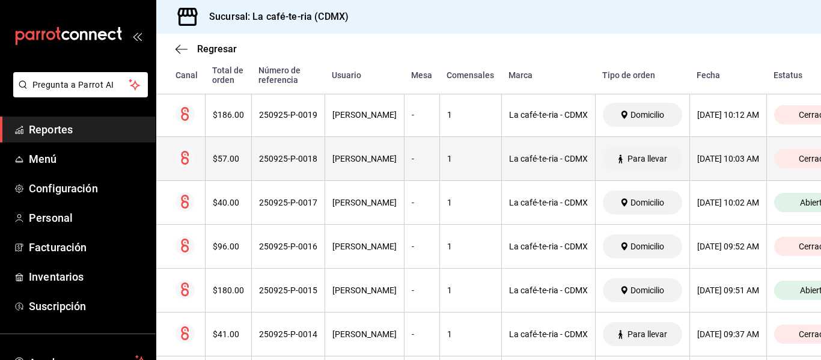
click at [332, 154] on th "[PERSON_NAME]" at bounding box center [364, 159] width 79 height 44
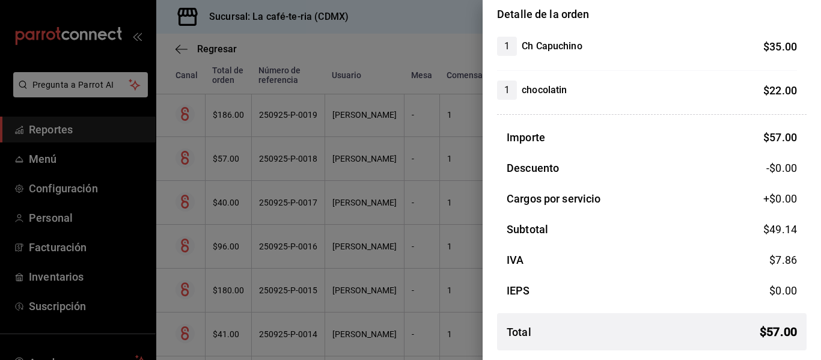
scroll to position [45, 0]
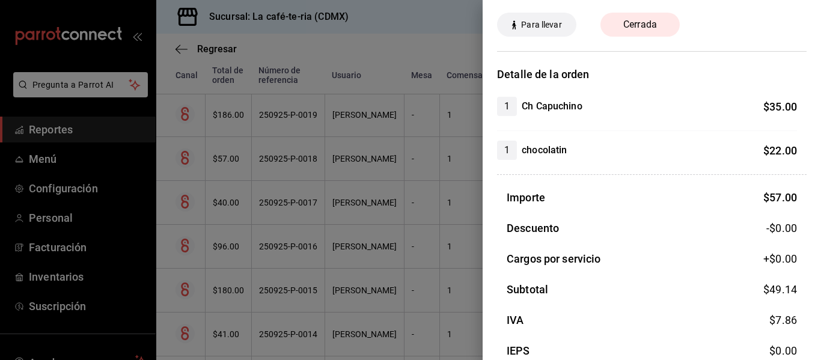
click at [284, 280] on div at bounding box center [410, 180] width 821 height 360
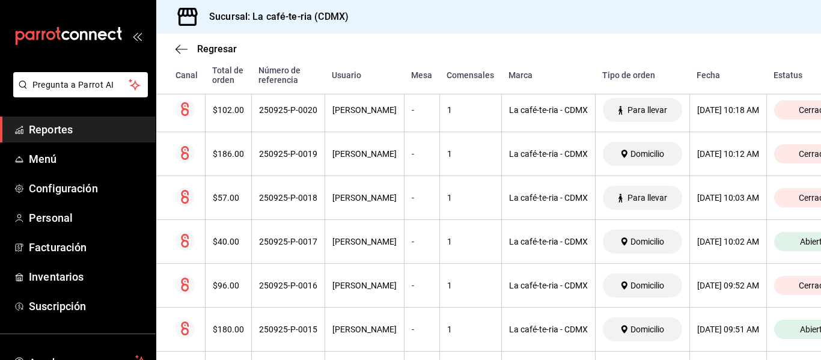
scroll to position [1437, 0]
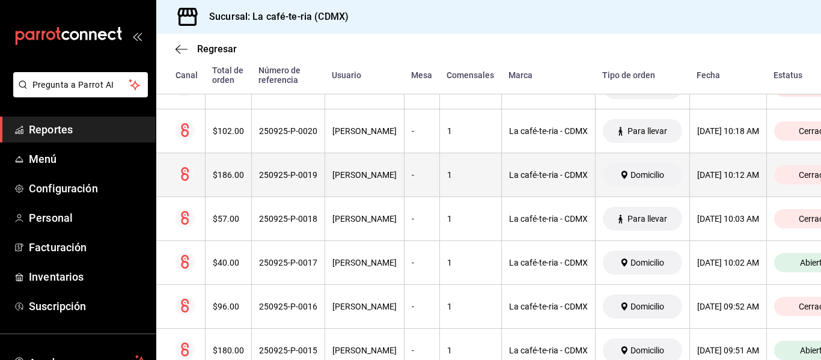
click at [335, 170] on th "[PERSON_NAME]" at bounding box center [364, 175] width 79 height 44
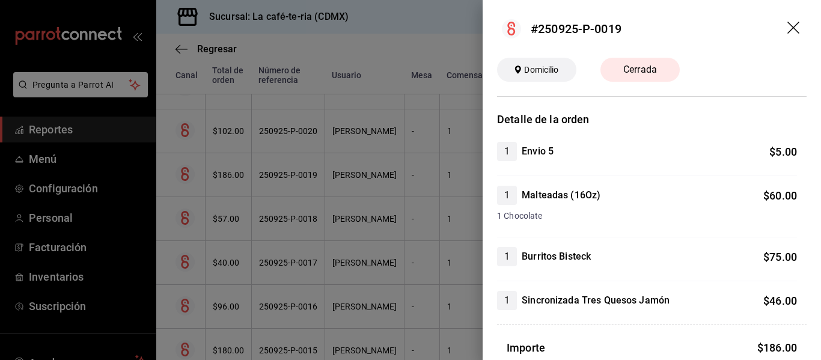
click at [408, 307] on div at bounding box center [410, 180] width 821 height 360
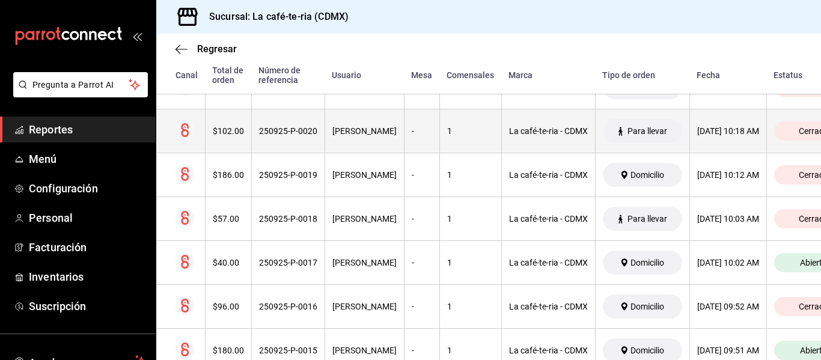
click at [404, 153] on th "-" at bounding box center [421, 131] width 35 height 44
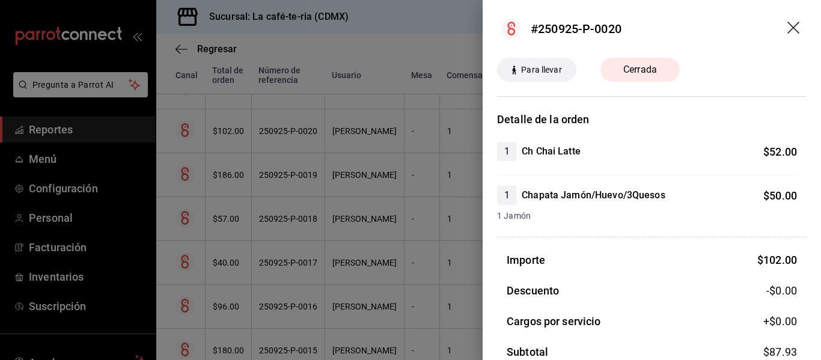
click at [421, 299] on div at bounding box center [410, 180] width 821 height 360
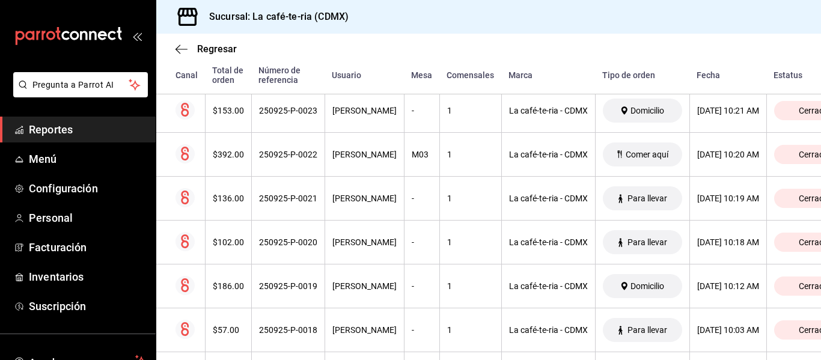
scroll to position [1316, 0]
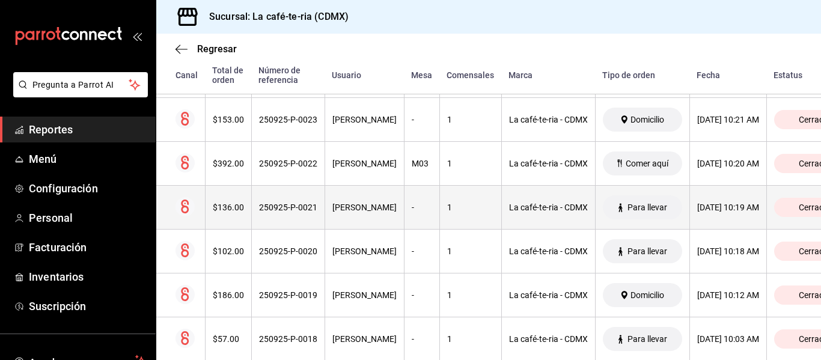
click at [409, 224] on th "-" at bounding box center [421, 208] width 35 height 44
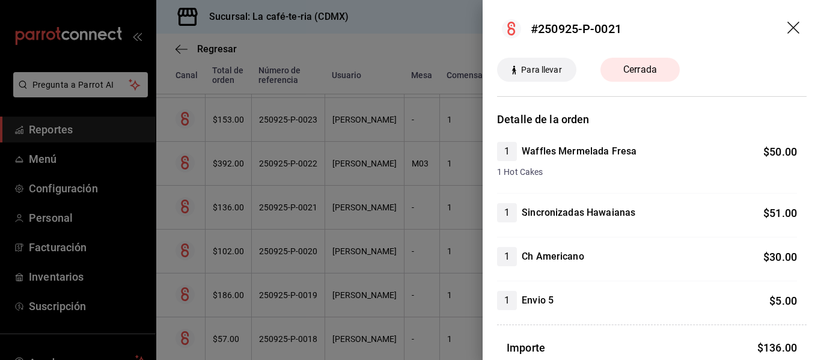
click at [370, 293] on div at bounding box center [410, 180] width 821 height 360
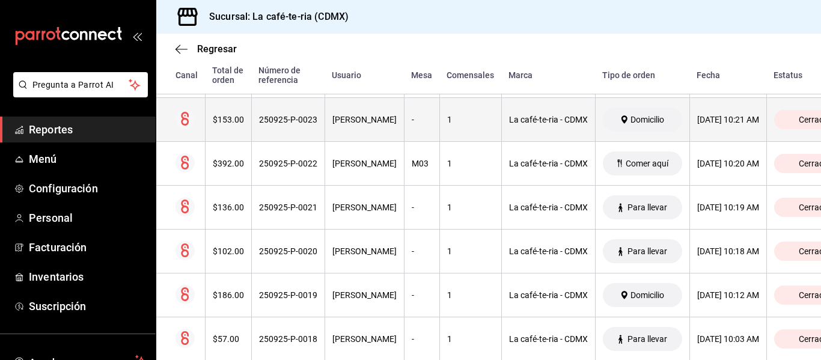
click at [335, 129] on th "[PERSON_NAME]" at bounding box center [364, 120] width 79 height 44
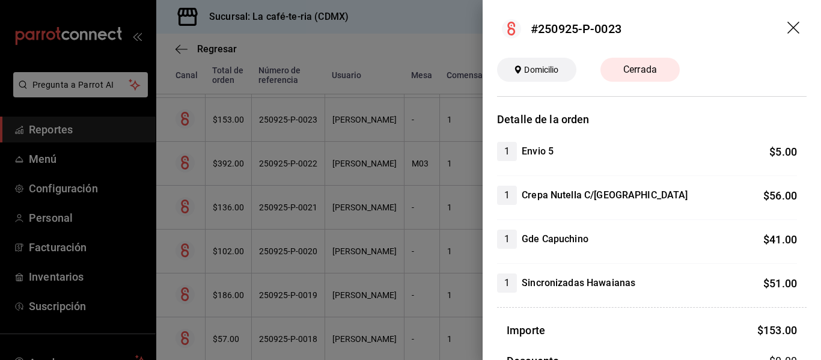
click at [329, 322] on div at bounding box center [410, 180] width 821 height 360
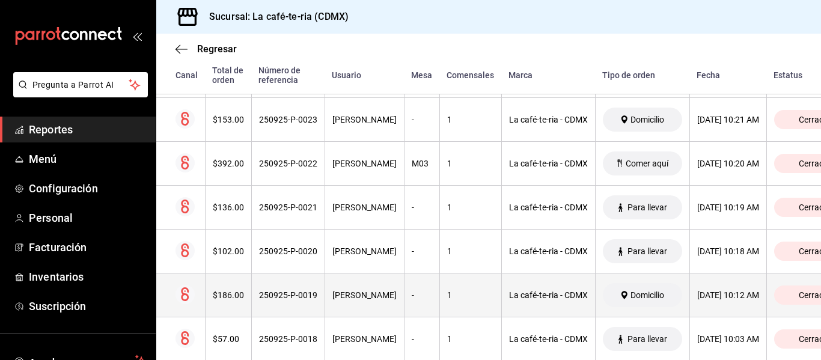
scroll to position [1256, 0]
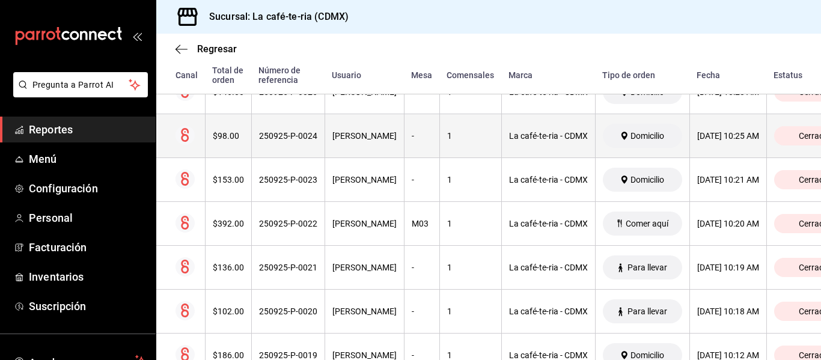
click at [272, 127] on th "250925-P-0024" at bounding box center [287, 136] width 73 height 44
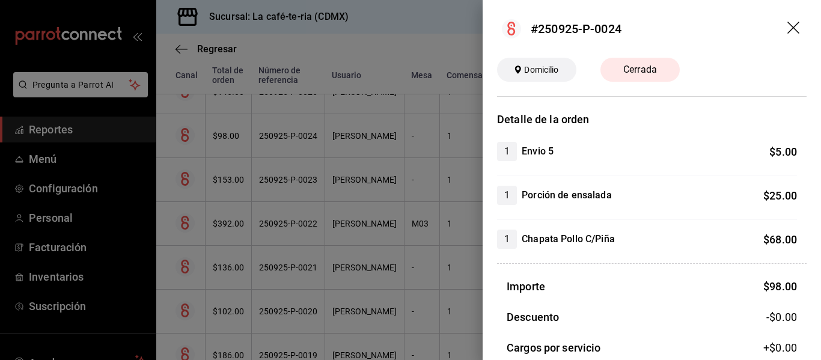
click at [391, 243] on div at bounding box center [410, 180] width 821 height 360
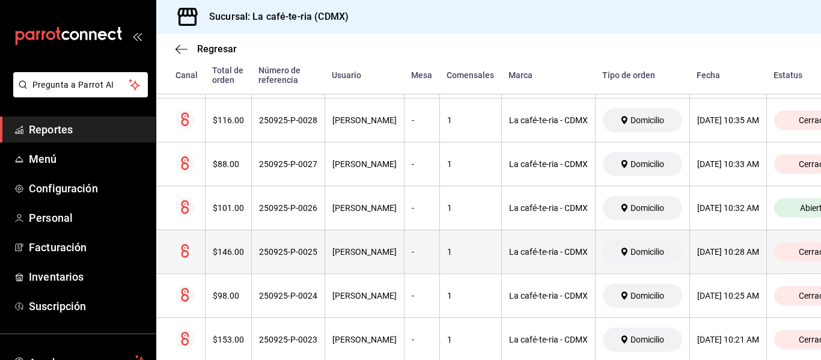
scroll to position [1076, 0]
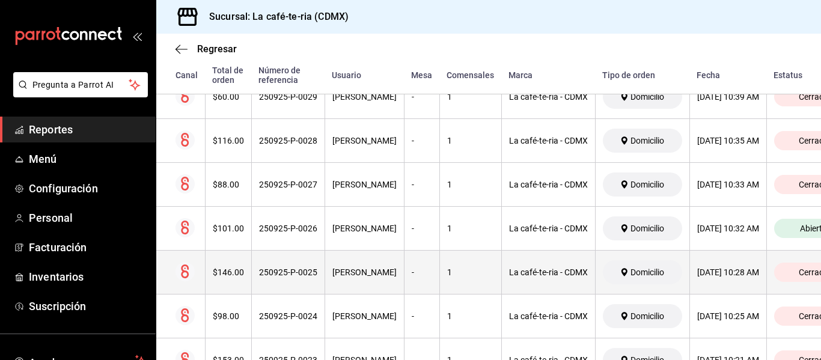
click at [252, 264] on th "250925-P-0025" at bounding box center [287, 273] width 73 height 44
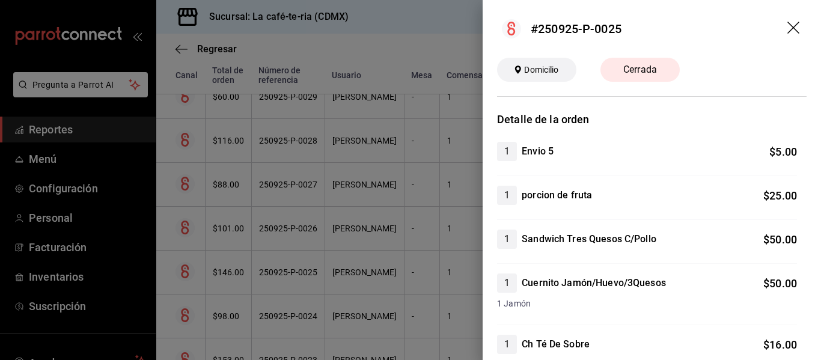
click at [340, 279] on div at bounding box center [410, 180] width 821 height 360
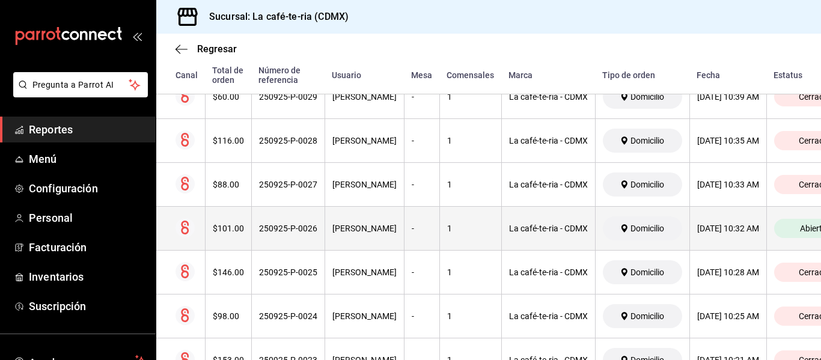
click at [325, 221] on th "[PERSON_NAME]" at bounding box center [364, 229] width 79 height 44
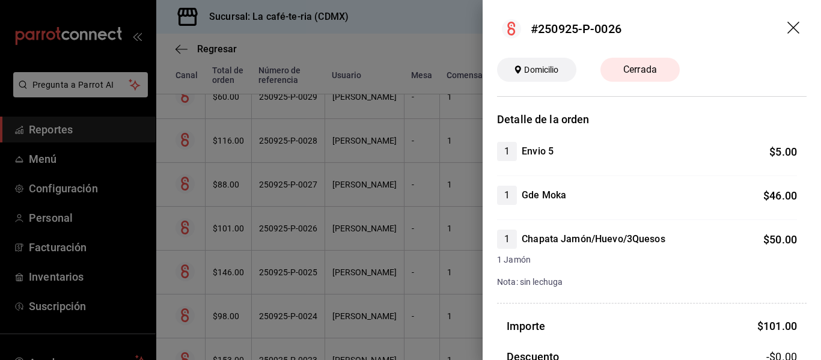
click at [394, 289] on div at bounding box center [410, 180] width 821 height 360
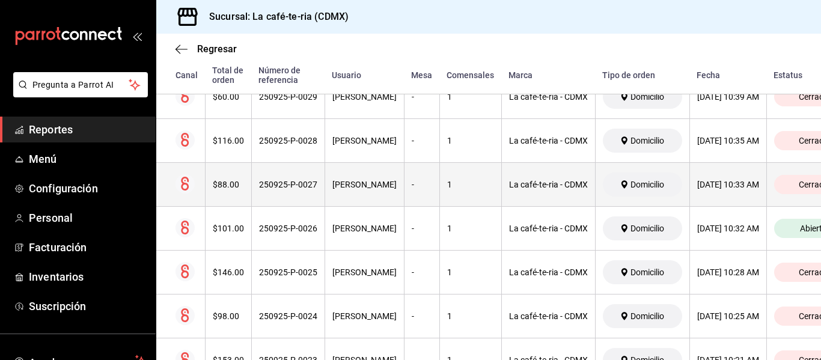
click at [345, 192] on th "[PERSON_NAME]" at bounding box center [364, 185] width 79 height 44
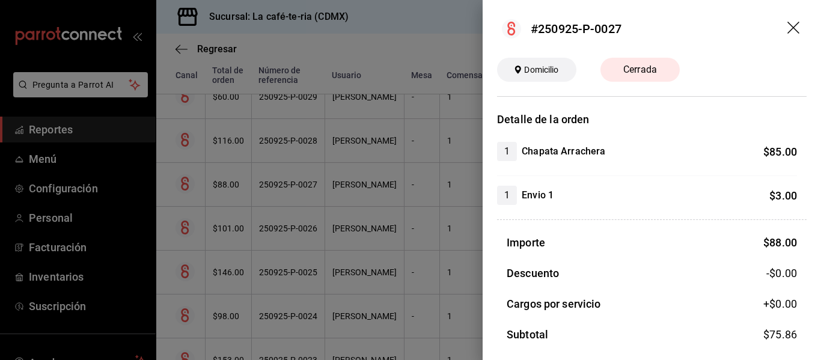
drag, startPoint x: 345, startPoint y: 192, endPoint x: 344, endPoint y: 175, distance: 17.5
click at [345, 192] on div at bounding box center [410, 180] width 821 height 360
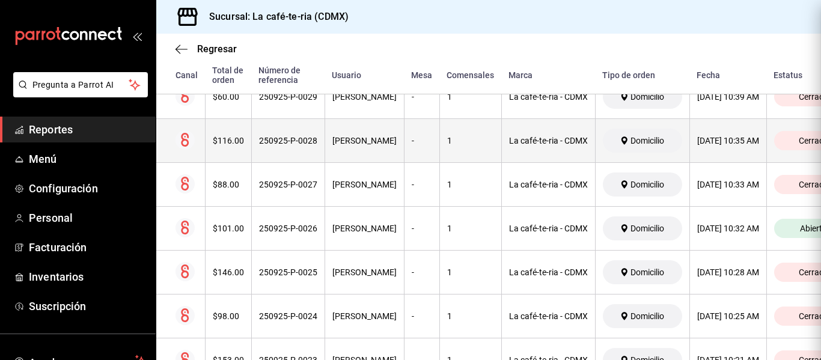
click at [344, 143] on div "[PERSON_NAME]" at bounding box center [364, 141] width 64 height 10
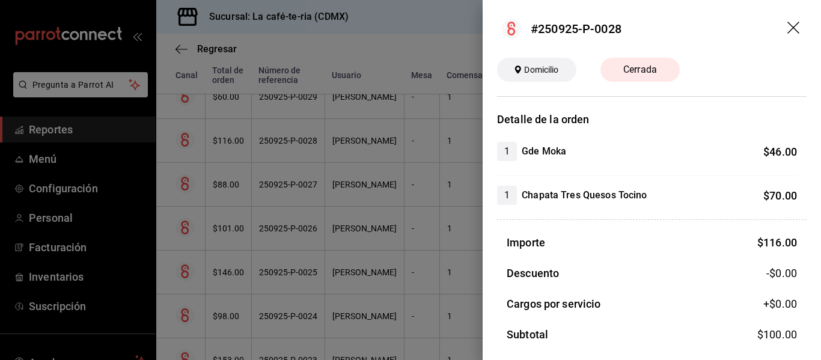
click at [420, 221] on div at bounding box center [410, 180] width 821 height 360
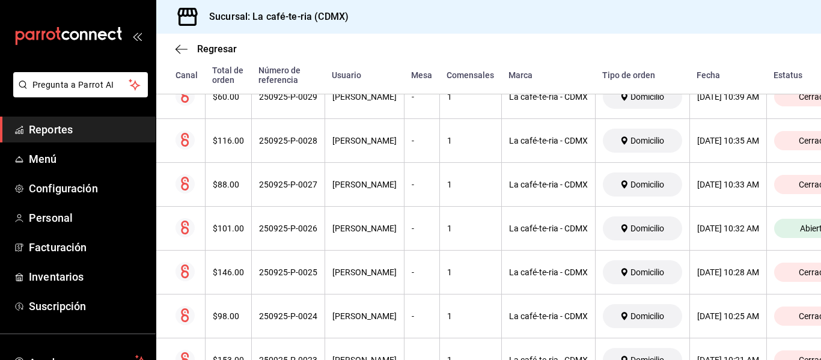
scroll to position [1016, 0]
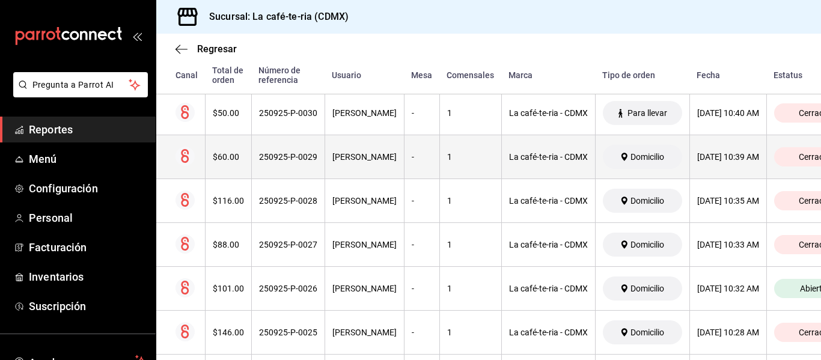
click at [411, 175] on th "-" at bounding box center [421, 157] width 35 height 44
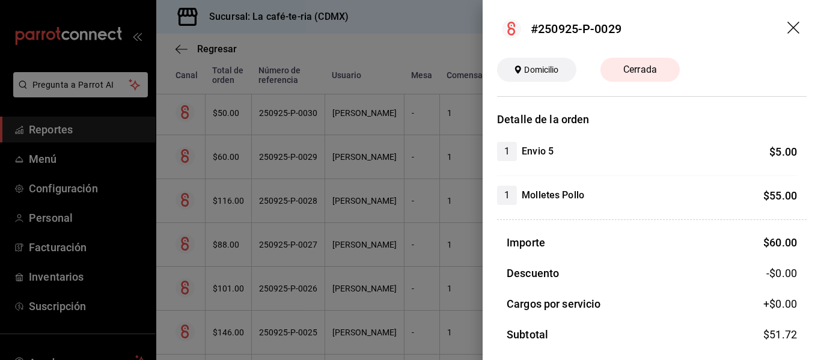
click at [420, 251] on div at bounding box center [410, 180] width 821 height 360
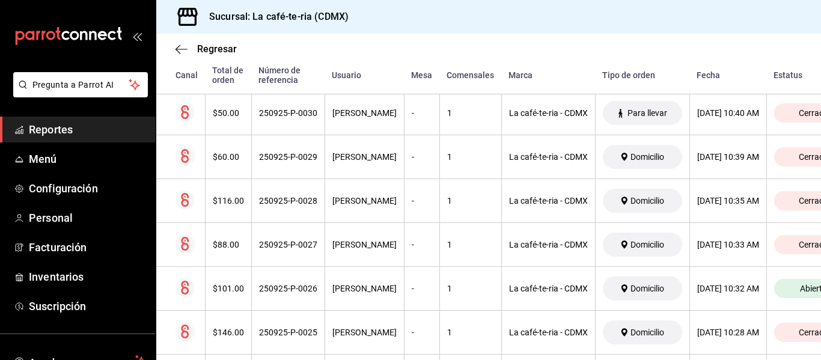
scroll to position [956, 0]
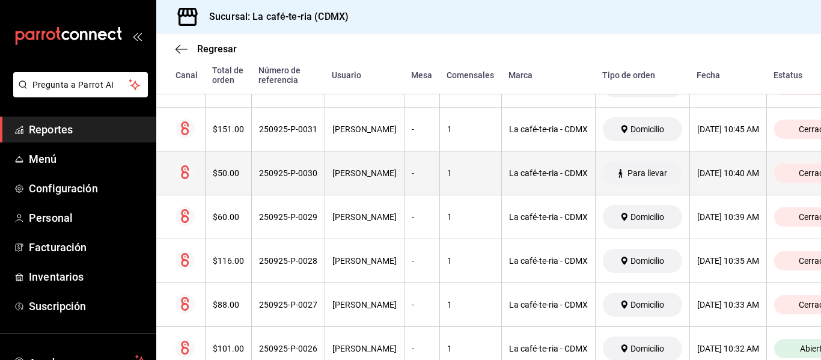
click at [404, 179] on th "-" at bounding box center [421, 173] width 35 height 44
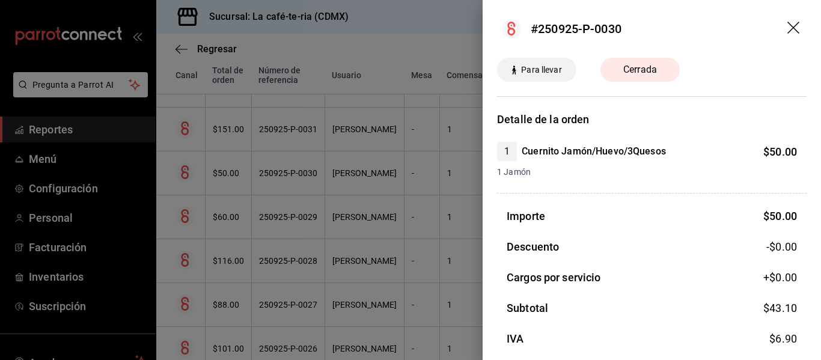
click at [358, 221] on div at bounding box center [410, 180] width 821 height 360
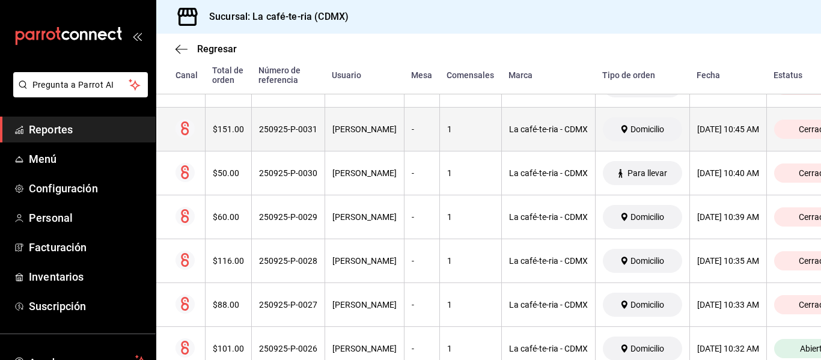
click at [345, 143] on th "[PERSON_NAME]" at bounding box center [364, 130] width 79 height 44
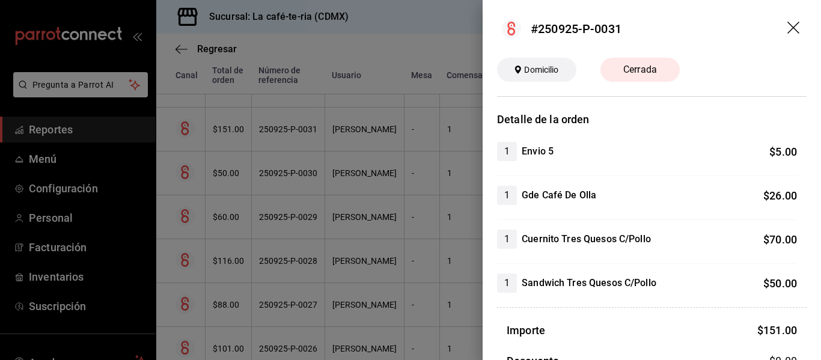
click at [396, 272] on div at bounding box center [410, 180] width 821 height 360
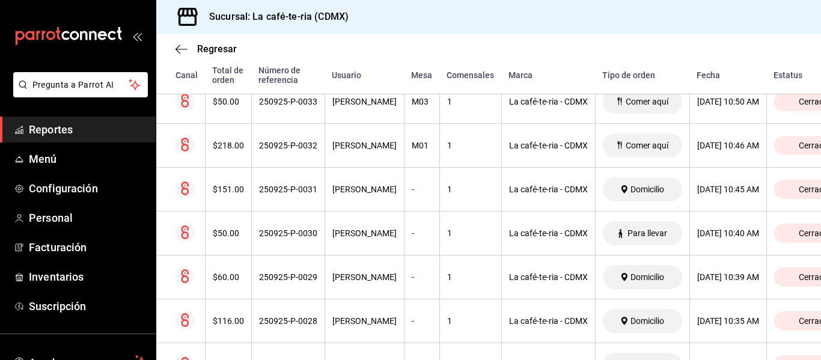
scroll to position [836, 0]
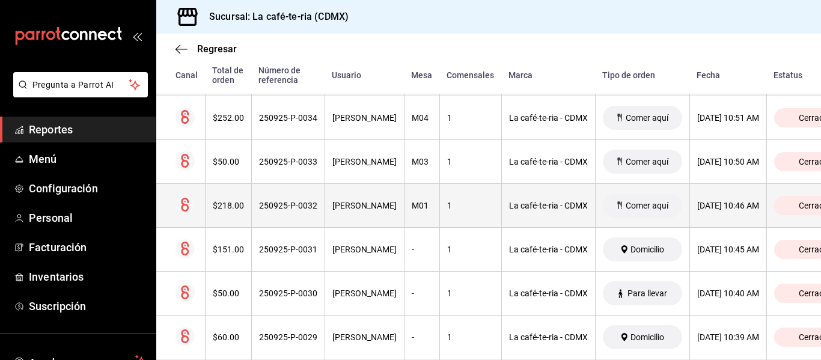
click at [380, 217] on th "[PERSON_NAME]" at bounding box center [364, 206] width 79 height 44
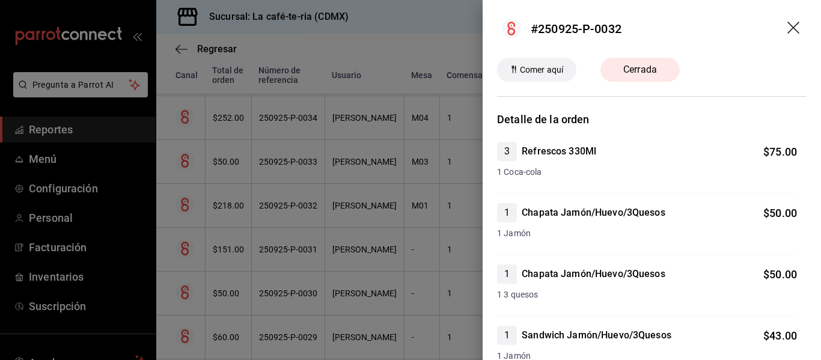
click at [380, 217] on div at bounding box center [410, 180] width 821 height 360
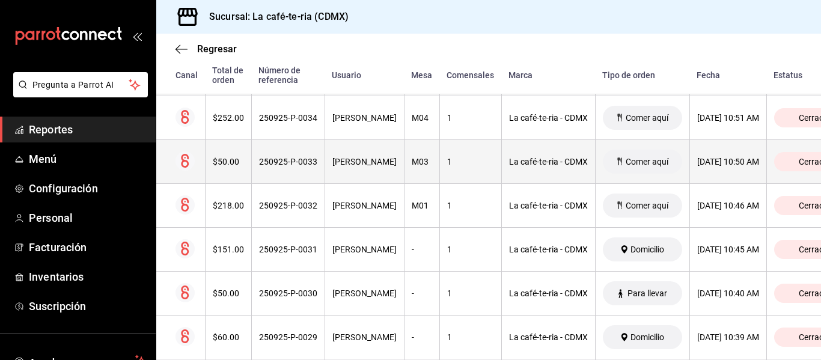
click at [404, 173] on th "M03" at bounding box center [421, 162] width 35 height 44
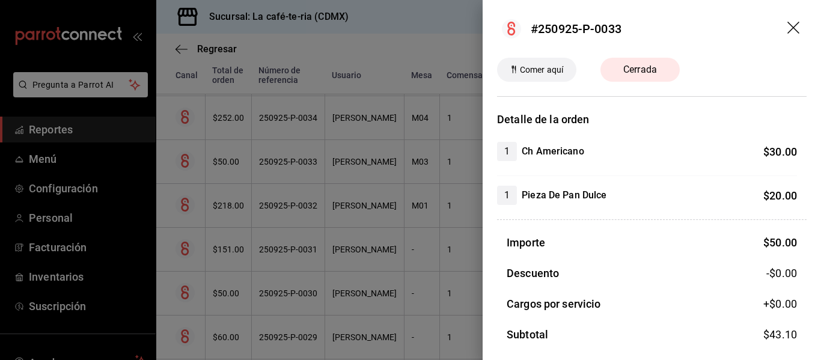
click at [441, 279] on div at bounding box center [410, 180] width 821 height 360
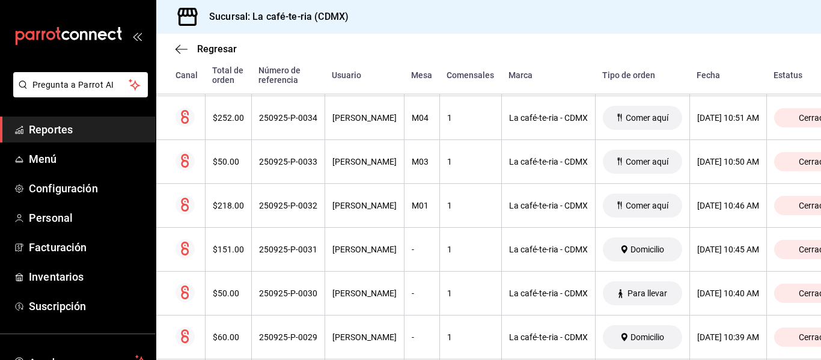
scroll to position [775, 0]
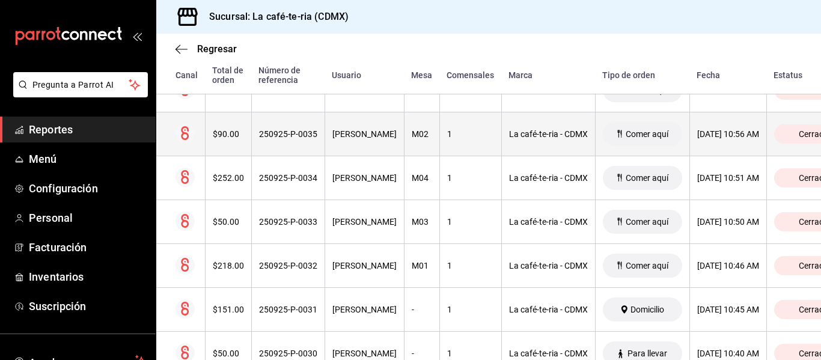
click at [443, 145] on th "1" at bounding box center [470, 134] width 62 height 44
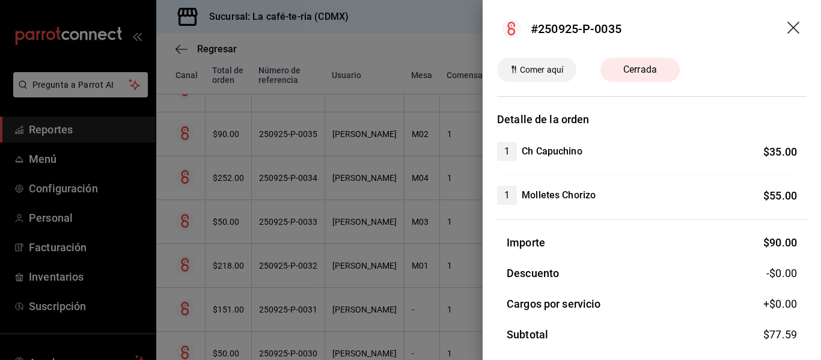
click at [412, 244] on div at bounding box center [410, 180] width 821 height 360
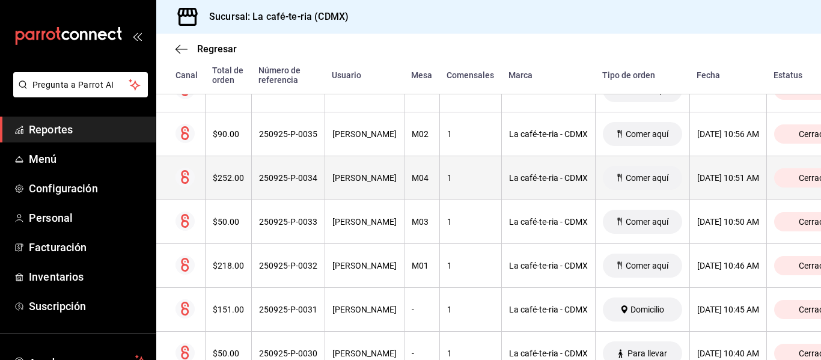
click at [412, 180] on div "M04" at bounding box center [422, 178] width 20 height 10
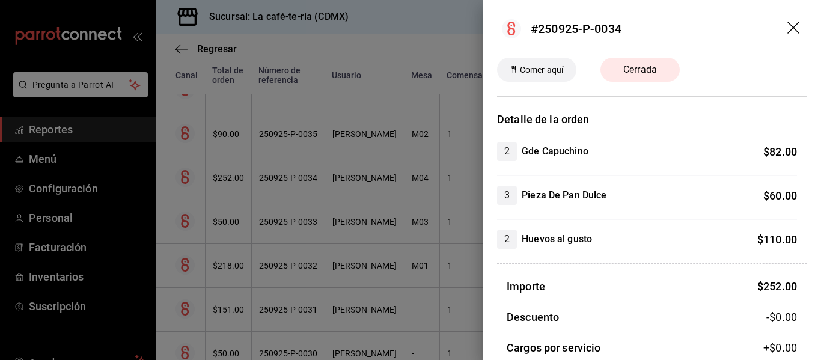
click at [391, 281] on div at bounding box center [410, 180] width 821 height 360
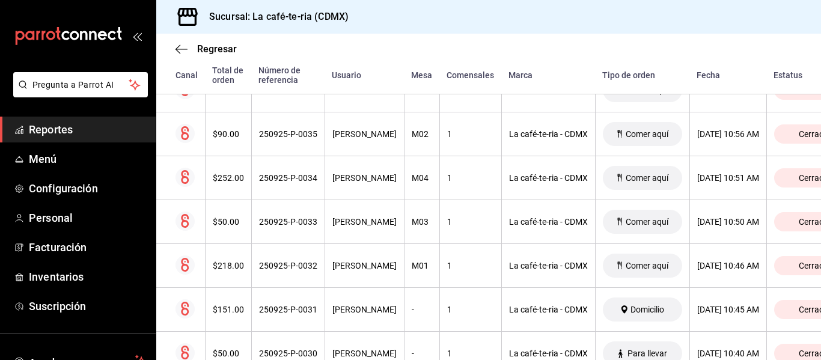
scroll to position [715, 0]
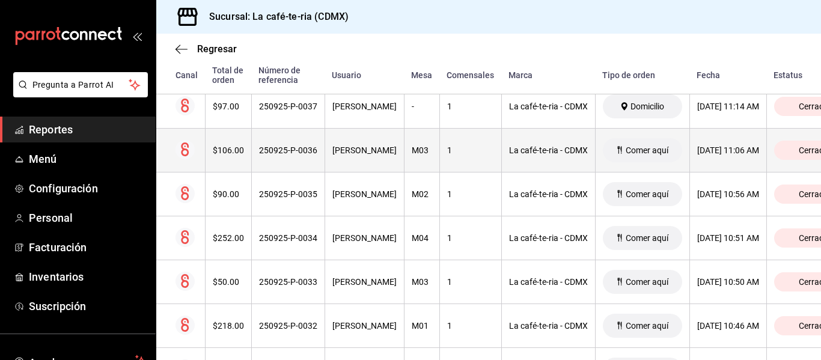
click at [439, 166] on th "1" at bounding box center [470, 151] width 62 height 44
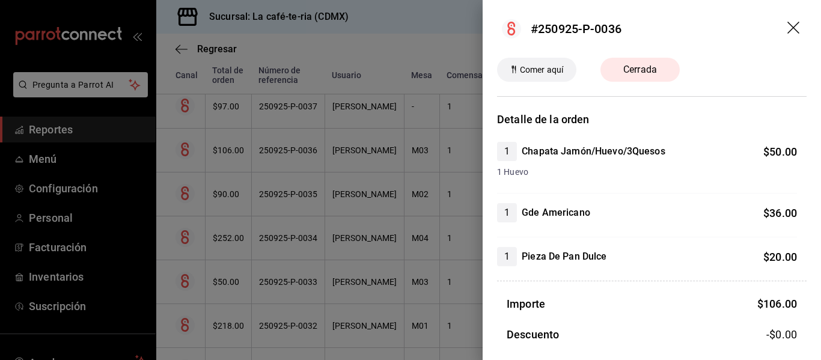
click at [382, 187] on div at bounding box center [410, 180] width 821 height 360
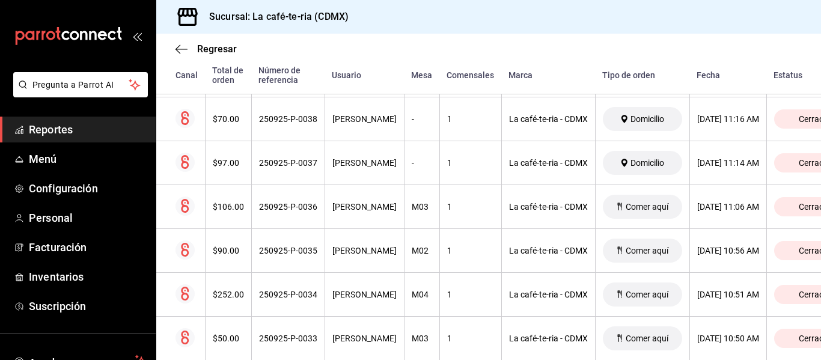
scroll to position [595, 0]
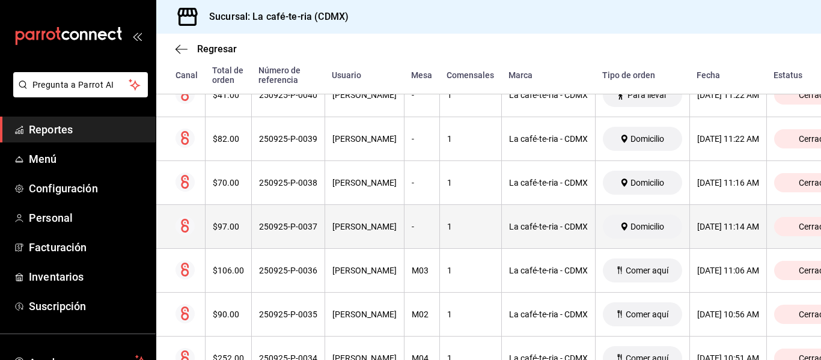
click at [276, 231] on div "250925-P-0037" at bounding box center [288, 227] width 58 height 10
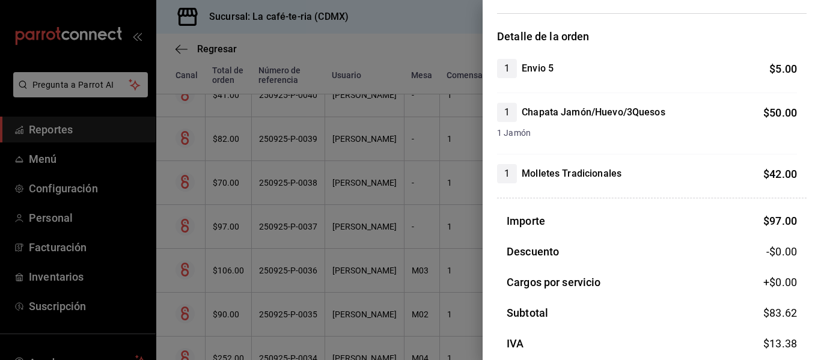
scroll to position [167, 0]
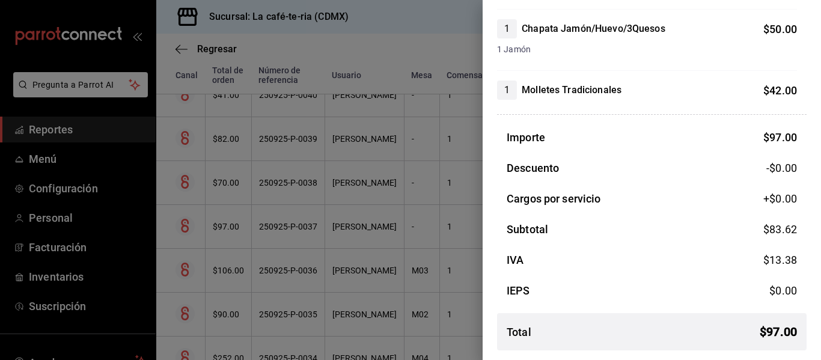
click at [423, 281] on div at bounding box center [410, 180] width 821 height 360
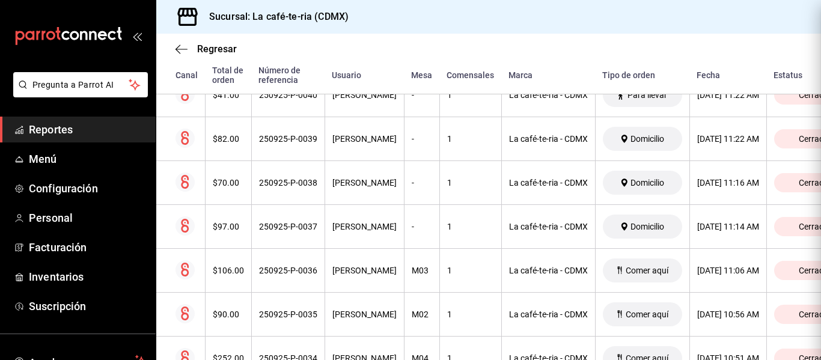
scroll to position [0, 0]
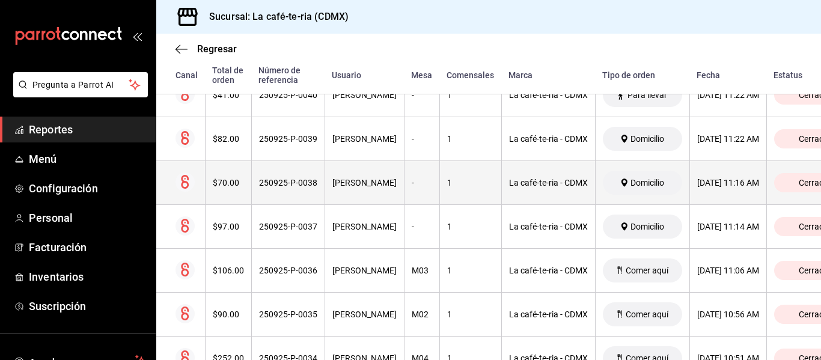
click at [329, 182] on th "[PERSON_NAME]" at bounding box center [364, 183] width 79 height 44
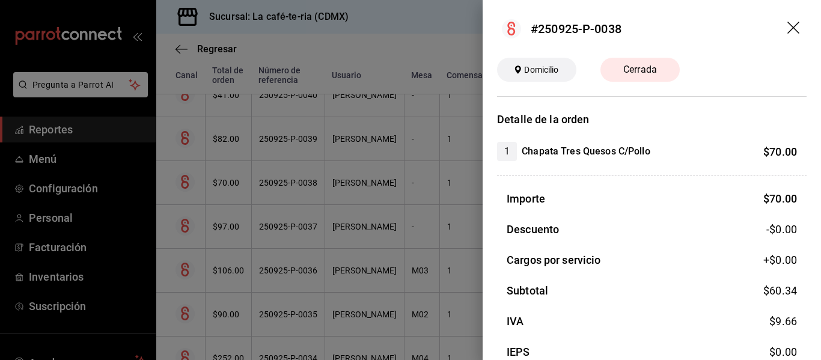
click at [329, 182] on div at bounding box center [410, 180] width 821 height 360
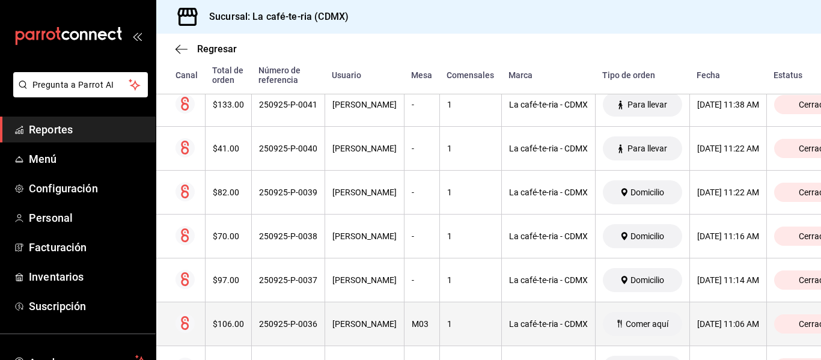
scroll to position [535, 0]
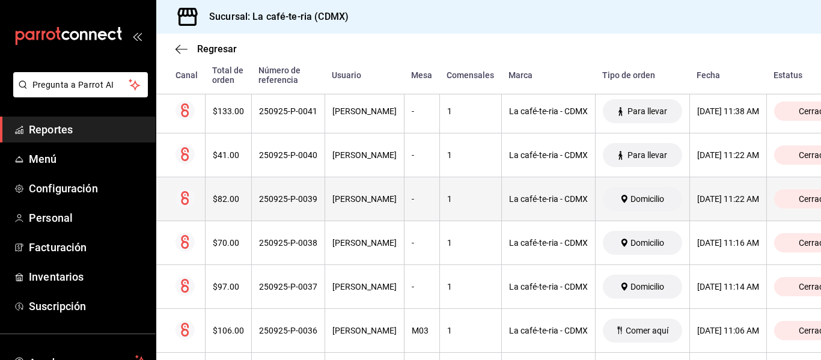
click at [404, 210] on th "-" at bounding box center [421, 199] width 35 height 44
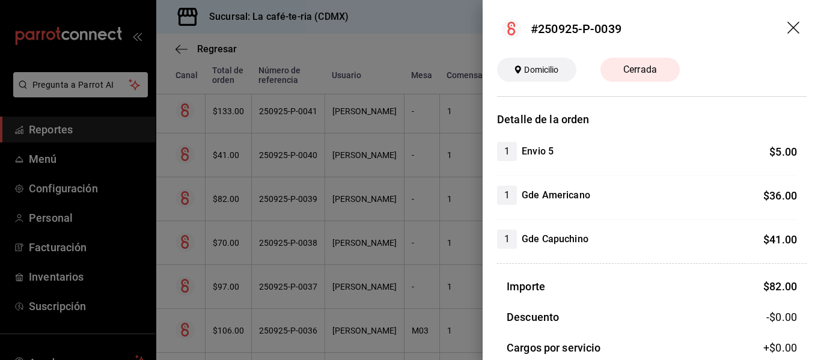
click at [400, 243] on div at bounding box center [410, 180] width 821 height 360
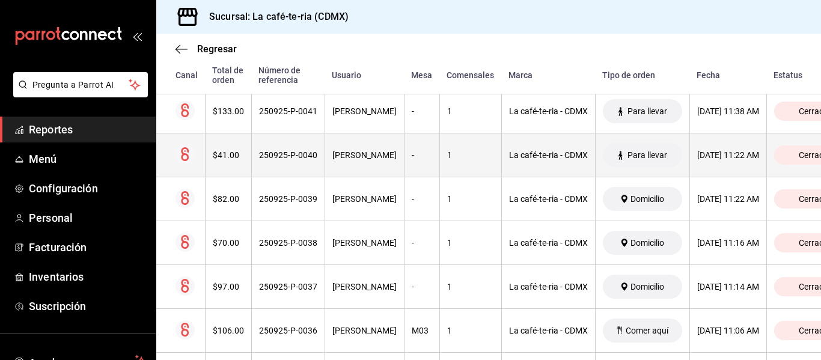
click at [408, 170] on th "-" at bounding box center [421, 155] width 35 height 44
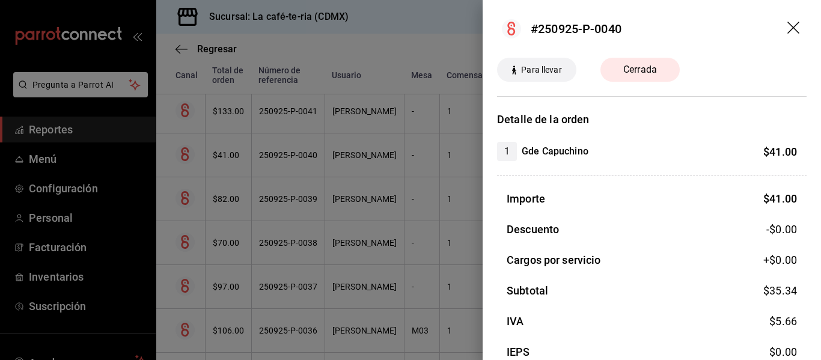
click at [408, 170] on div at bounding box center [410, 180] width 821 height 360
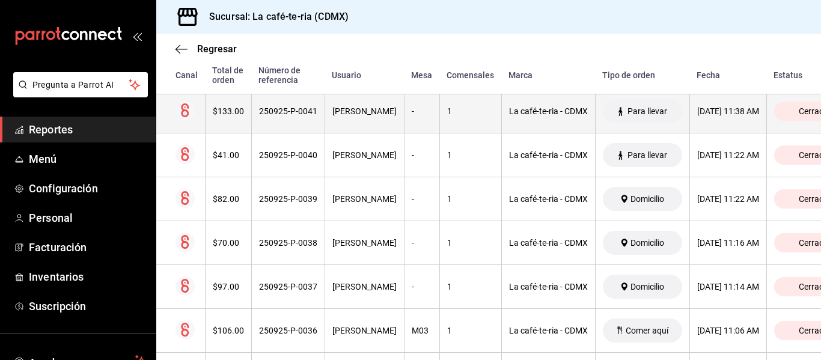
click at [439, 118] on th "1" at bounding box center [470, 112] width 62 height 44
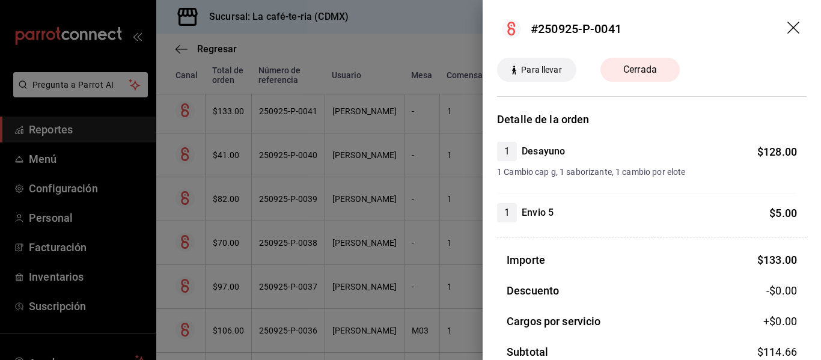
drag, startPoint x: 420, startPoint y: 203, endPoint x: 414, endPoint y: 225, distance: 22.9
click at [420, 203] on div at bounding box center [410, 180] width 821 height 360
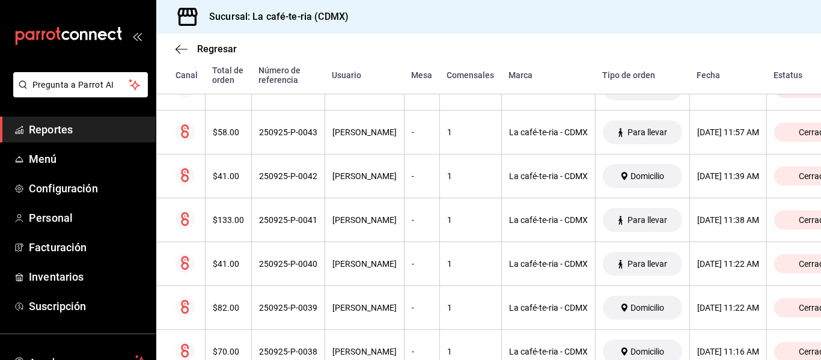
scroll to position [415, 0]
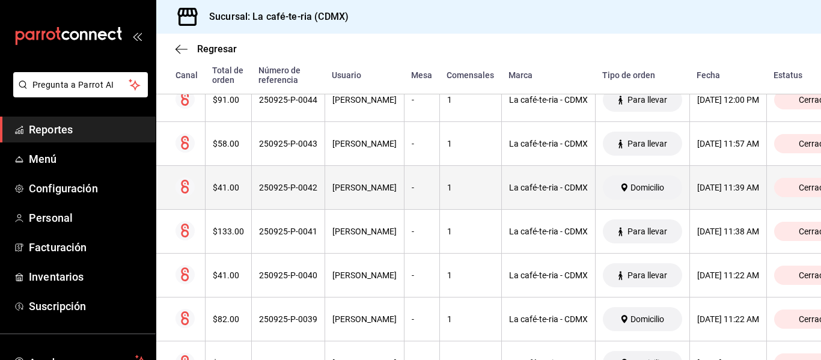
click at [404, 182] on th "-" at bounding box center [421, 188] width 35 height 44
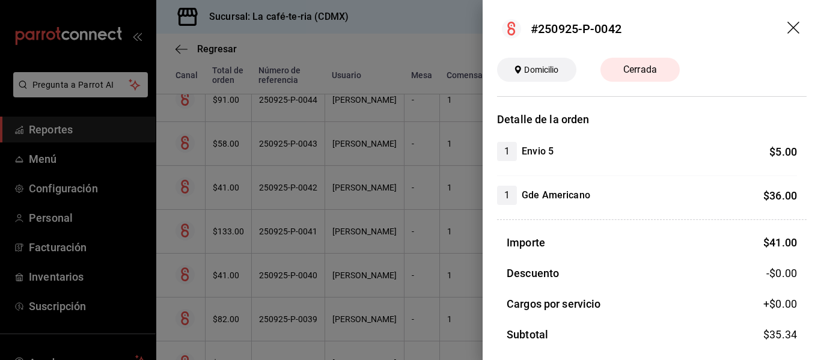
click at [446, 261] on div at bounding box center [410, 180] width 821 height 360
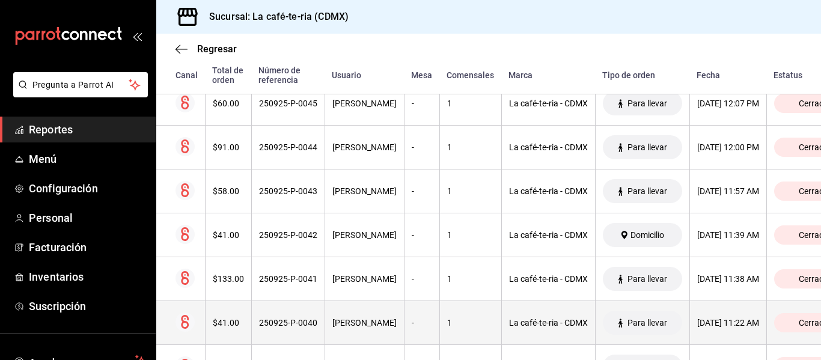
scroll to position [355, 0]
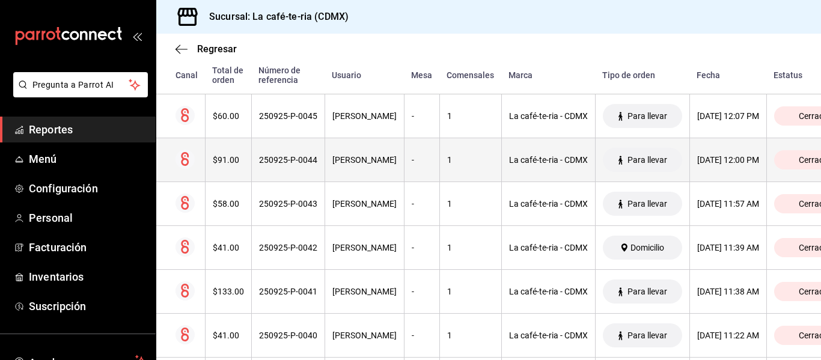
click at [404, 171] on th "-" at bounding box center [421, 160] width 35 height 44
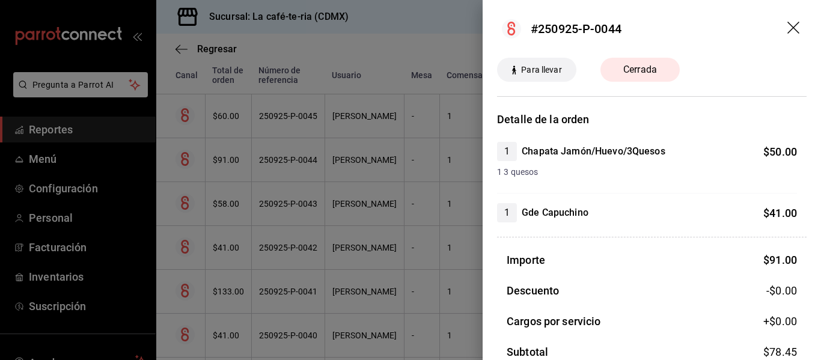
click at [388, 229] on div at bounding box center [410, 180] width 821 height 360
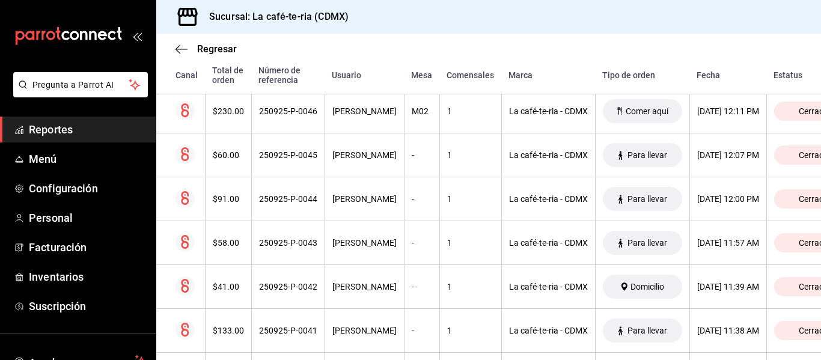
scroll to position [295, 0]
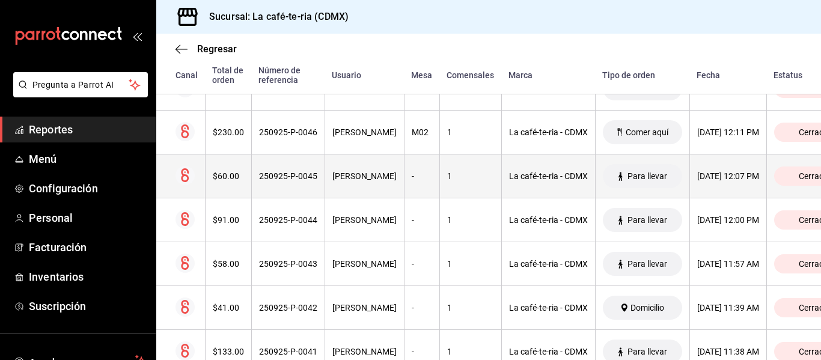
click at [412, 180] on div "-" at bounding box center [422, 176] width 20 height 10
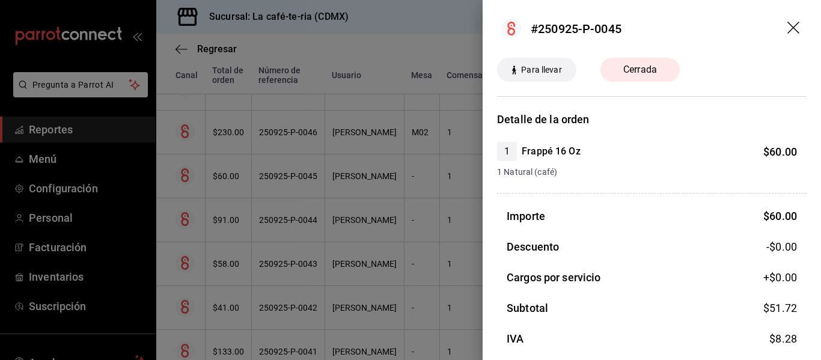
click at [393, 180] on div at bounding box center [410, 180] width 821 height 360
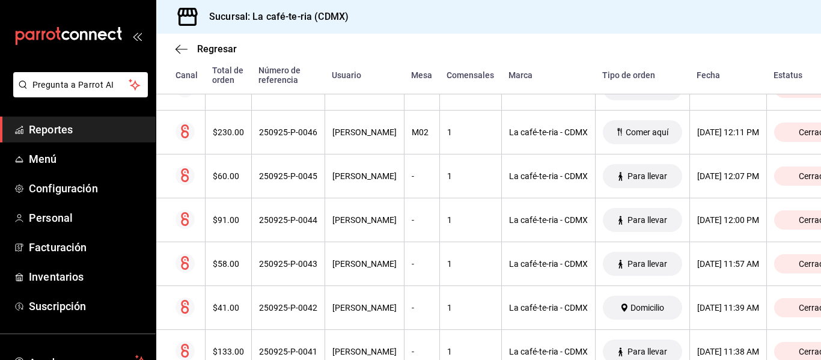
click at [411, 141] on th "M02" at bounding box center [421, 133] width 35 height 44
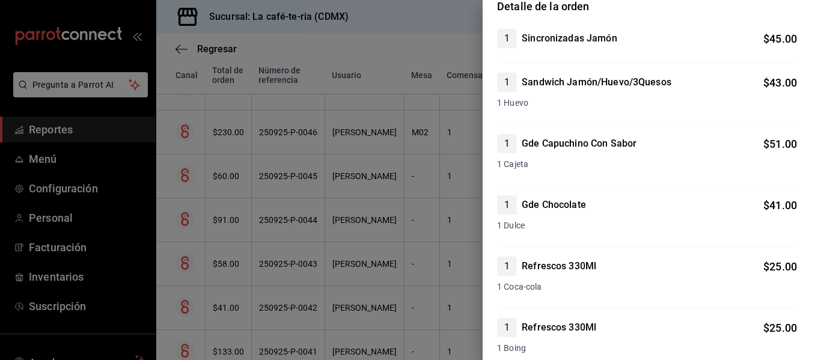
scroll to position [180, 0]
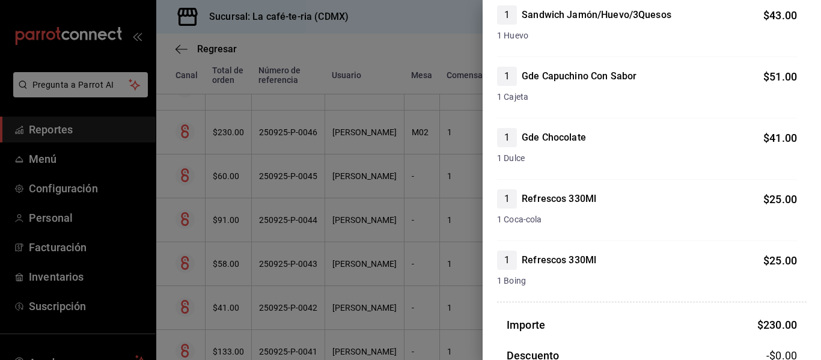
click at [396, 219] on div at bounding box center [410, 180] width 821 height 360
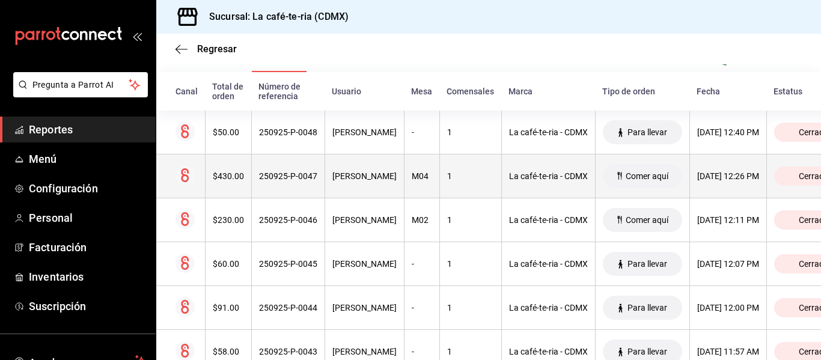
scroll to position [174, 0]
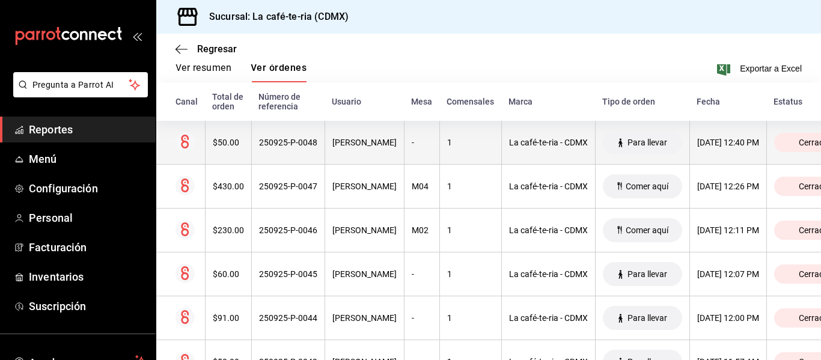
click at [447, 138] on div "1" at bounding box center [470, 143] width 47 height 10
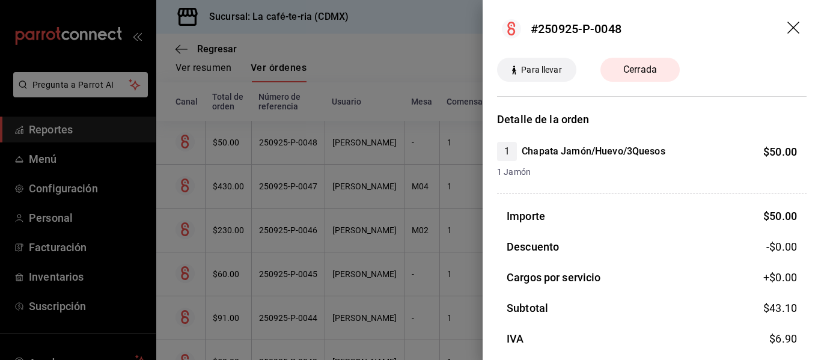
click at [413, 231] on div at bounding box center [410, 180] width 821 height 360
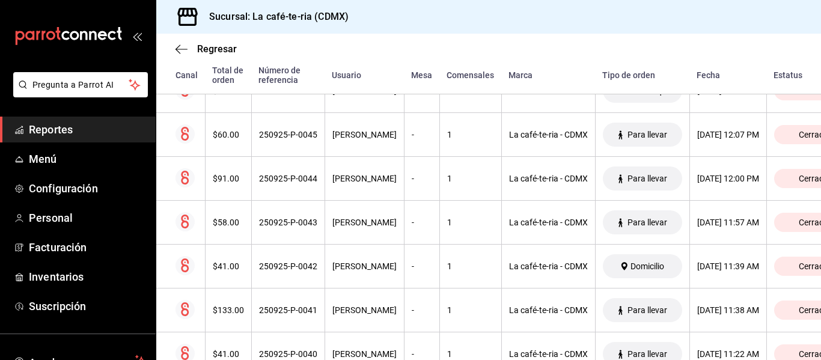
scroll to position [355, 0]
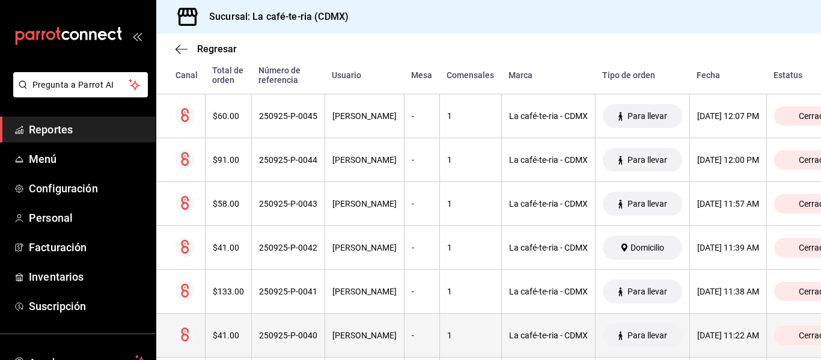
click at [787, 347] on th "Cerrada" at bounding box center [819, 336] width 106 height 44
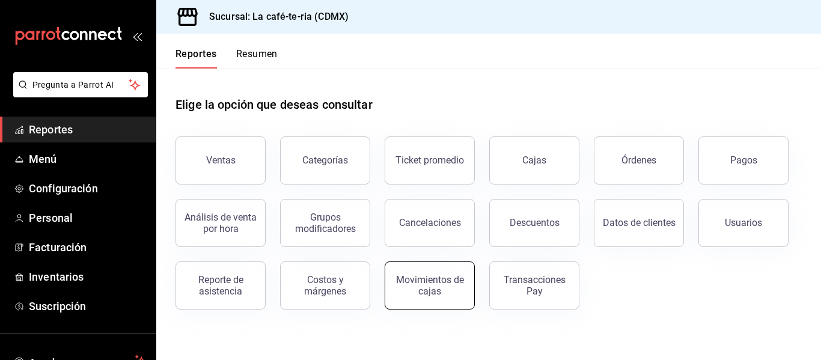
click at [447, 283] on div "Movimientos de cajas" at bounding box center [430, 285] width 75 height 23
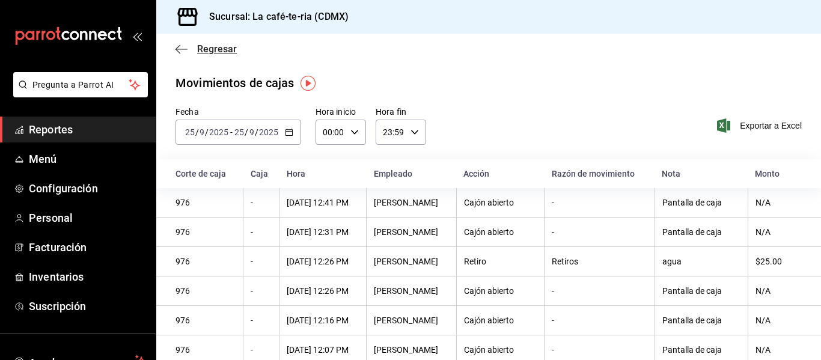
click at [202, 52] on span "Regresar" at bounding box center [217, 48] width 40 height 11
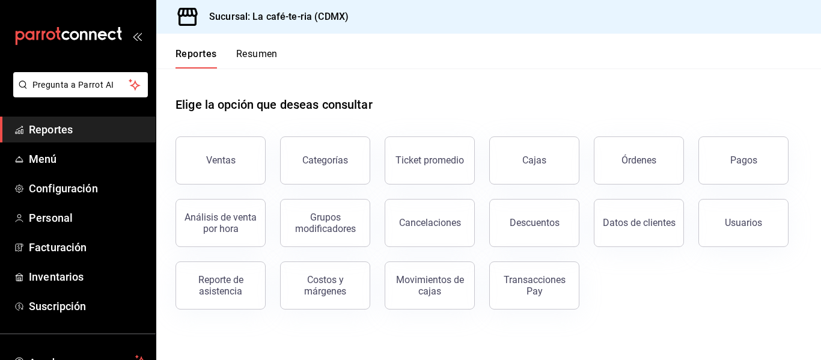
click at [457, 312] on div "Elige la opción que deseas consultar Ventas Categorías Ticket promedio Cajas Ór…" at bounding box center [488, 199] width 665 height 260
click at [454, 301] on button "Movimientos de cajas" at bounding box center [430, 285] width 90 height 48
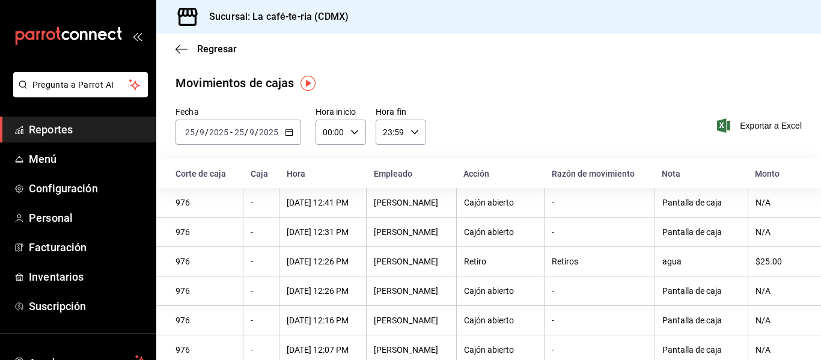
click at [210, 57] on div "Regresar" at bounding box center [488, 49] width 665 height 31
click at [210, 48] on span "Regresar" at bounding box center [217, 48] width 40 height 11
